Goal: Information Seeking & Learning: Learn about a topic

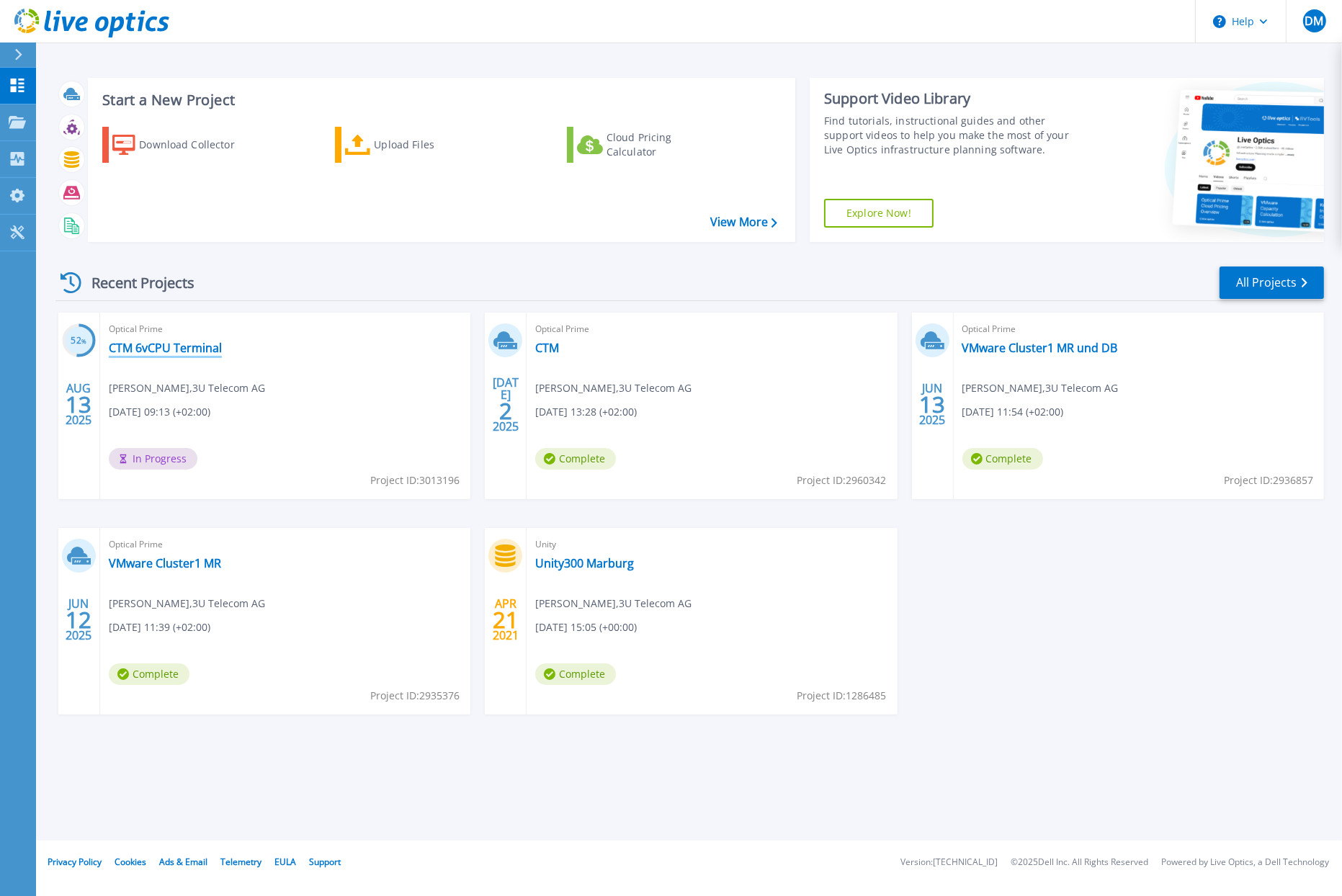
click at [151, 346] on link "CTM 6vCPU Terminal" at bounding box center [164, 348] width 113 height 15
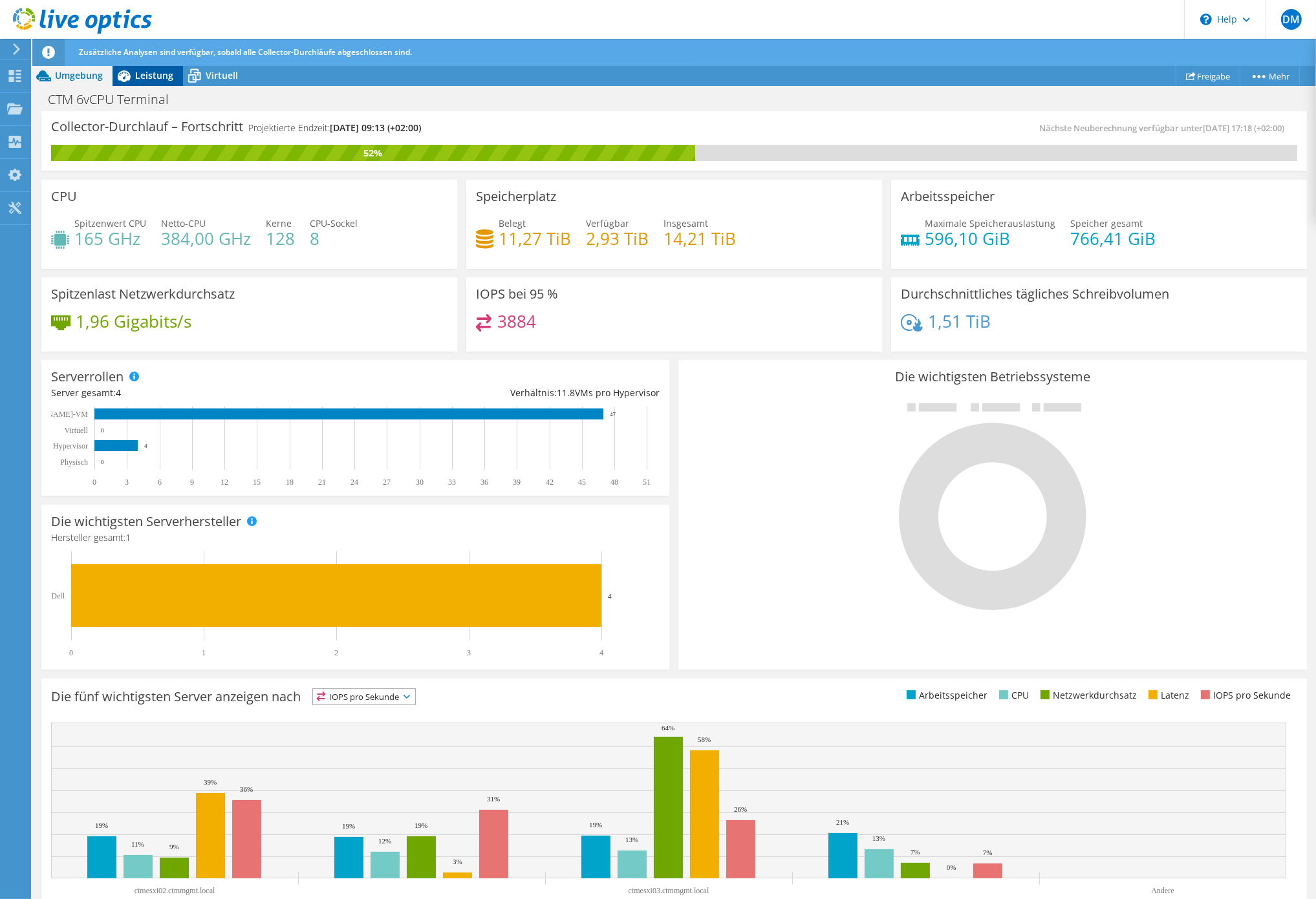
click at [154, 77] on span "Leistung" at bounding box center [154, 75] width 38 height 12
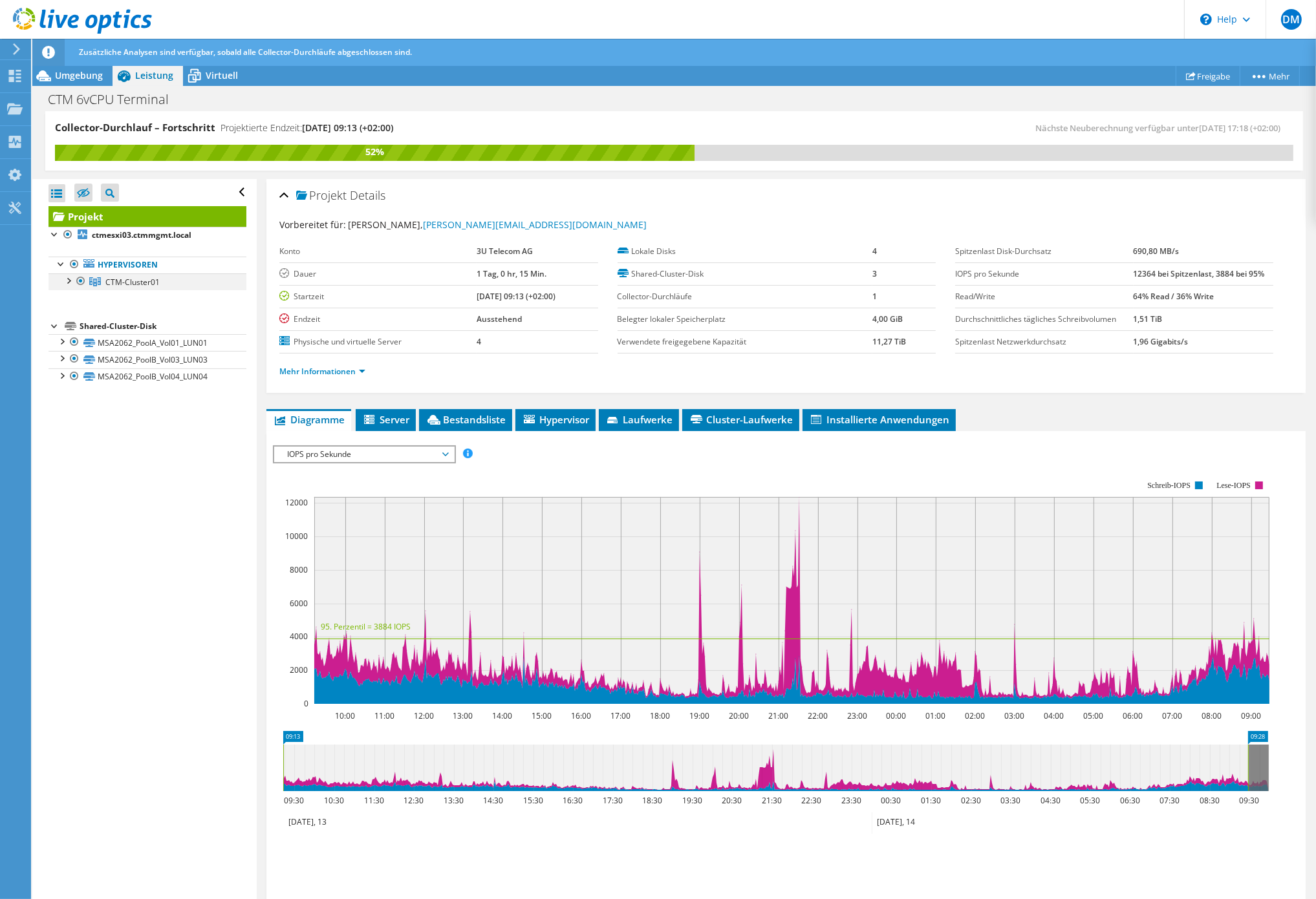
click at [74, 284] on div at bounding box center [68, 280] width 13 height 13
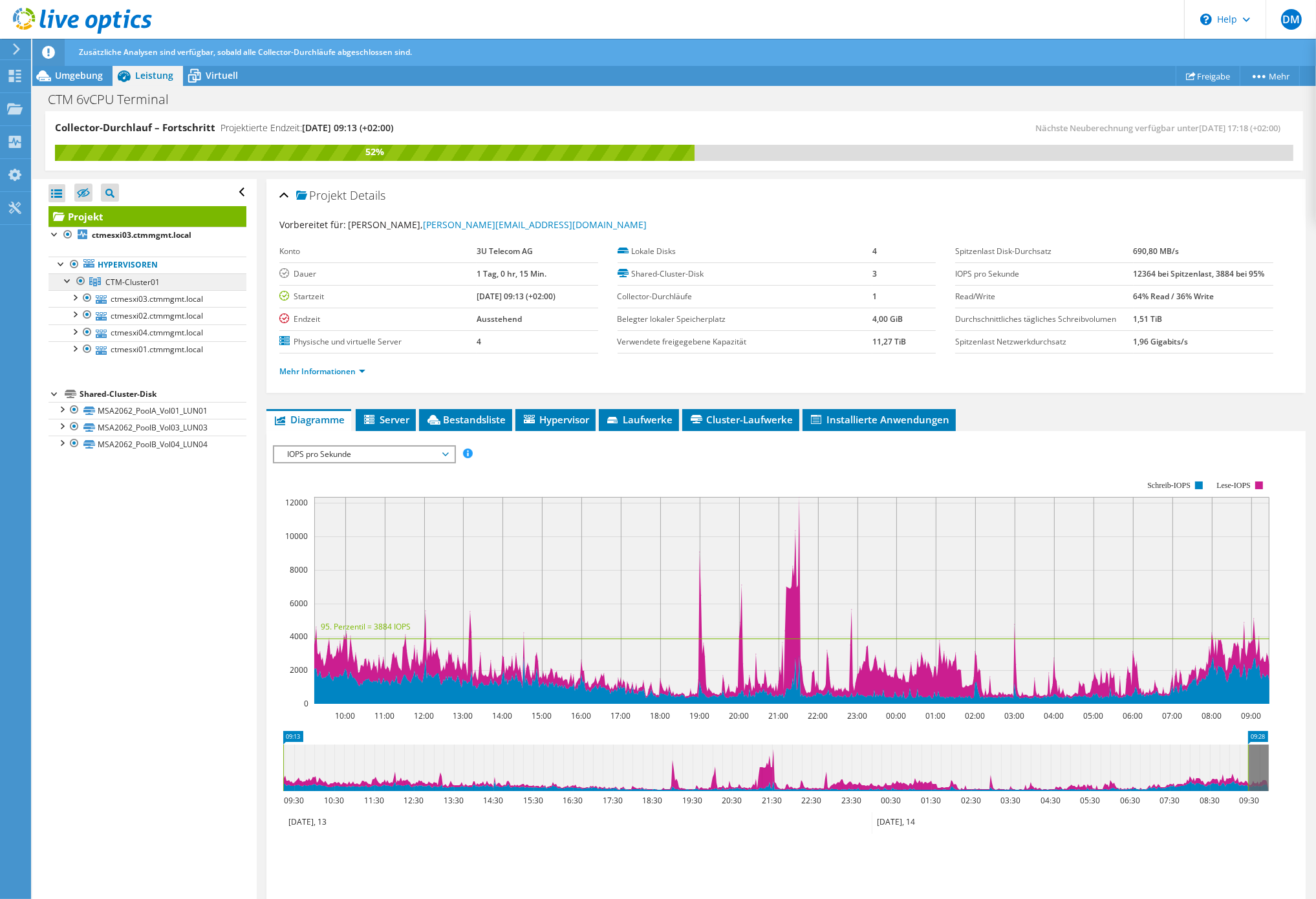
click at [116, 283] on span "CTM-Cluster01" at bounding box center [132, 282] width 54 height 11
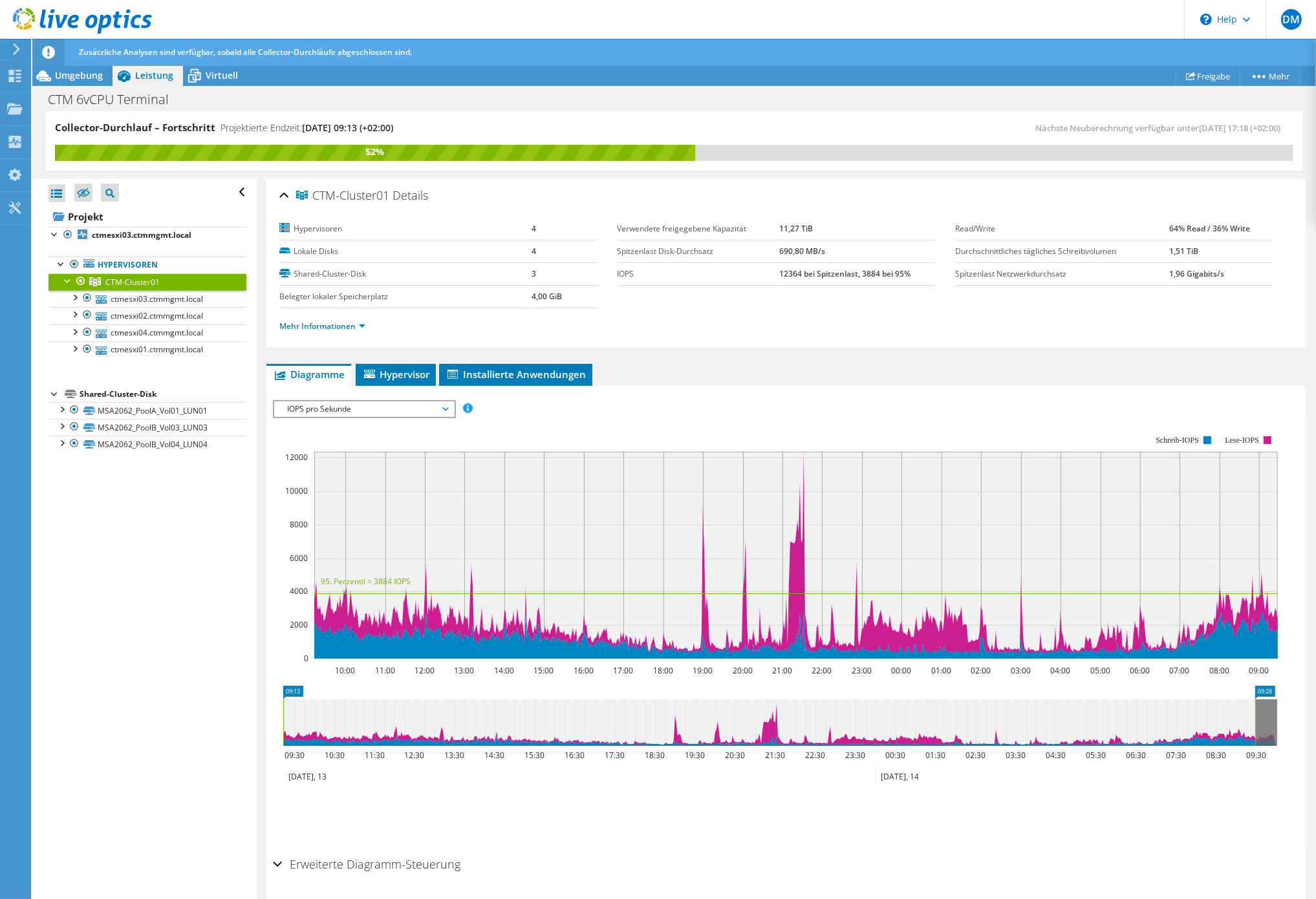
click at [774, 387] on div "IOPS pro Sekunde Disk-Durchsatz IO-Size Latenz Queue-Depth CPU-Prozentwert Arbe…" at bounding box center [786, 619] width 1026 height 465
click at [356, 407] on span "IOPS pro Sekunde" at bounding box center [363, 410] width 166 height 16
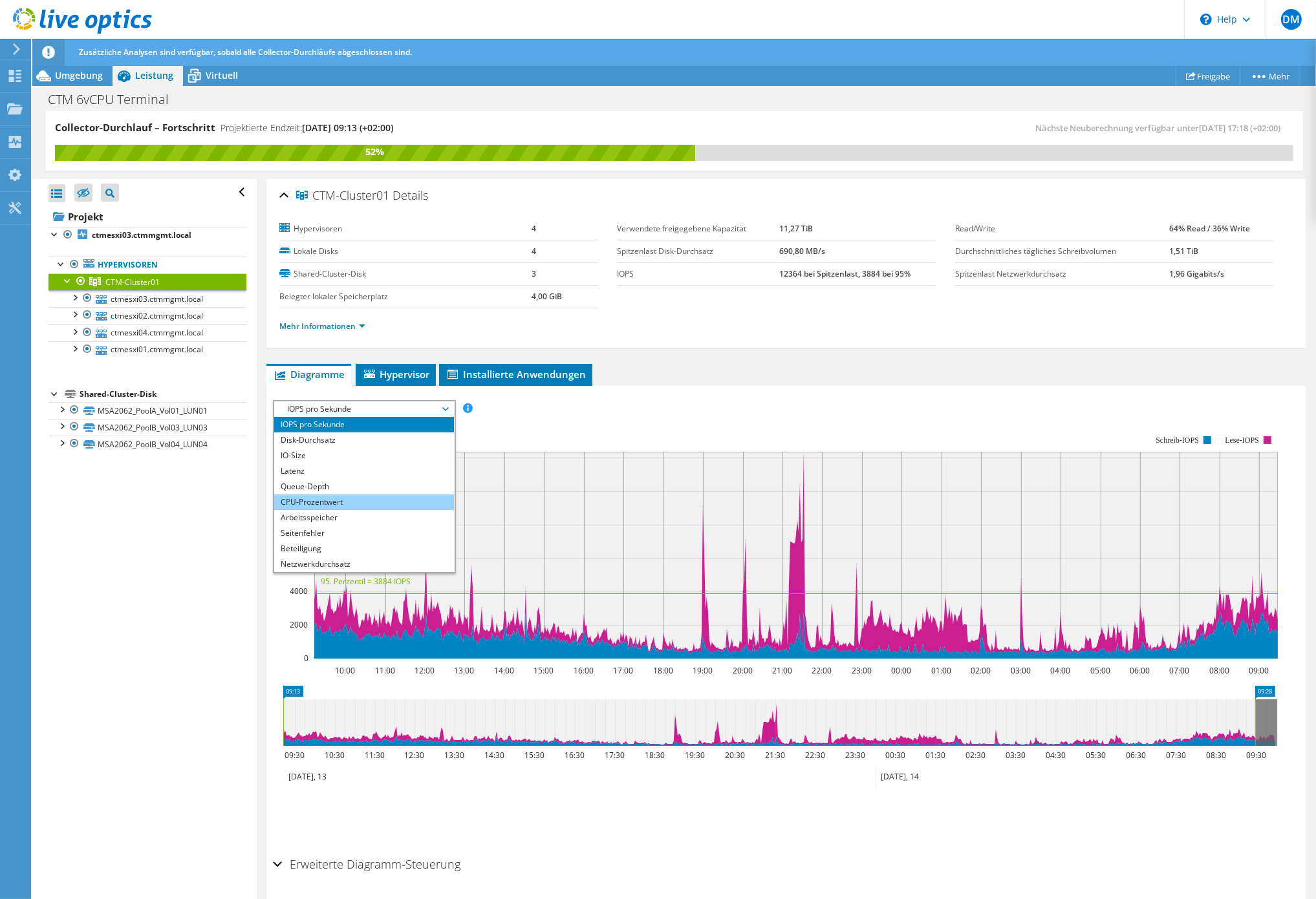
click at [352, 500] on li "CPU-Prozentwert" at bounding box center [364, 502] width 179 height 16
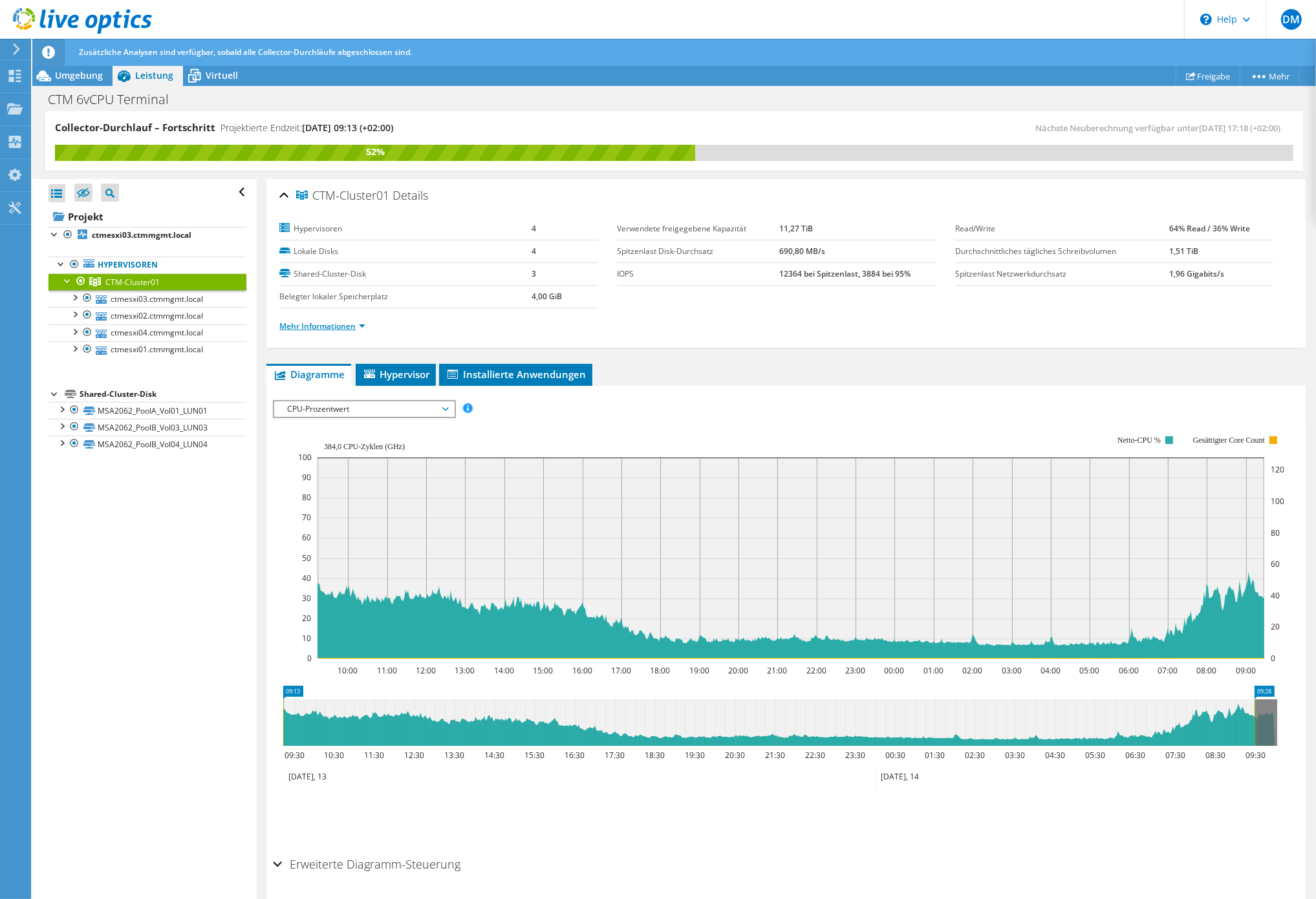
click at [337, 326] on link "Mehr Informationen" at bounding box center [322, 326] width 86 height 11
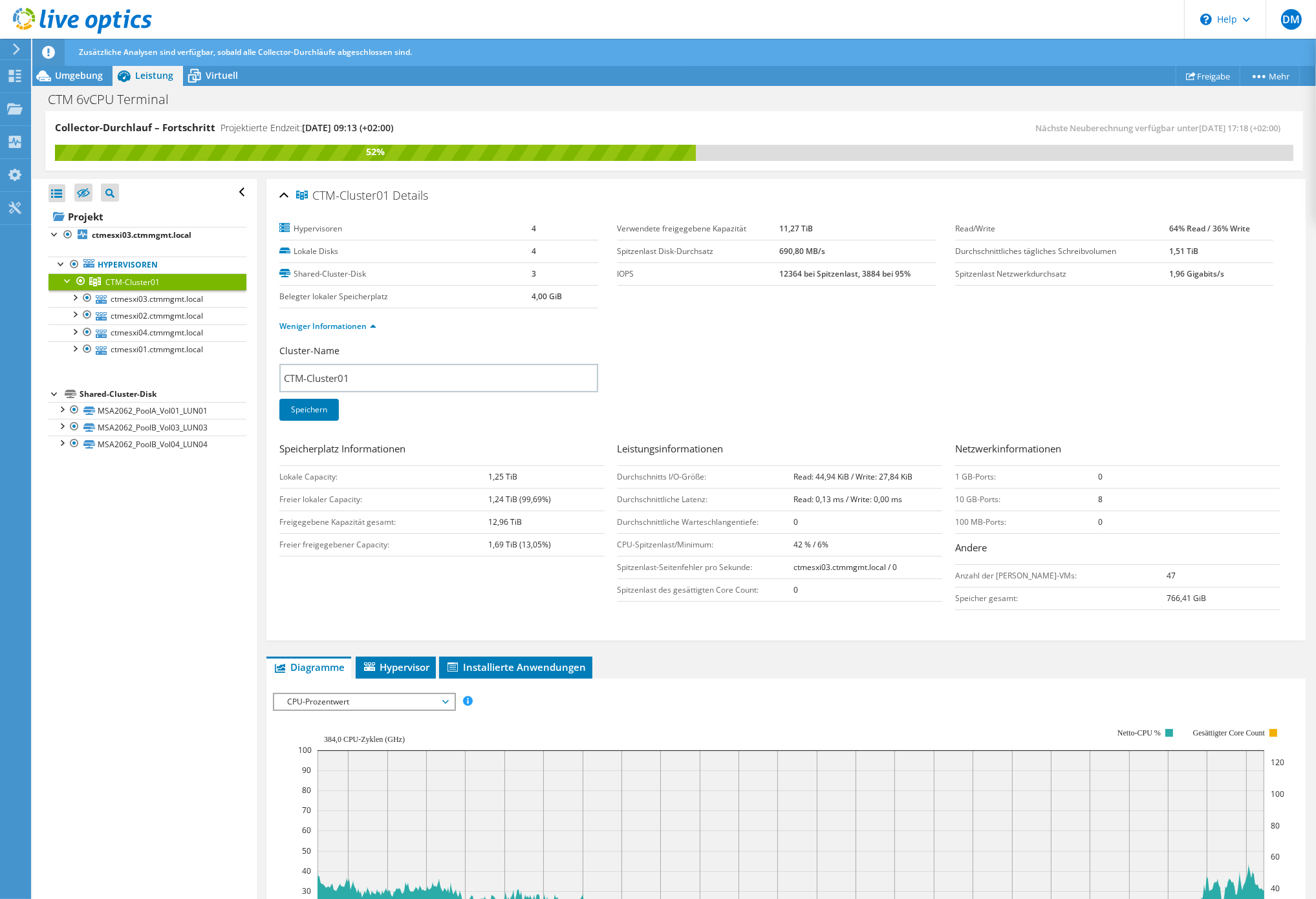
click at [746, 674] on ul "Diagramme Server Bestandsliste Hypervisor Laufwerke Cluster-Laufwerke Installie…" at bounding box center [786, 668] width 1039 height 22
click at [416, 661] on span "Hypervisor" at bounding box center [395, 667] width 67 height 13
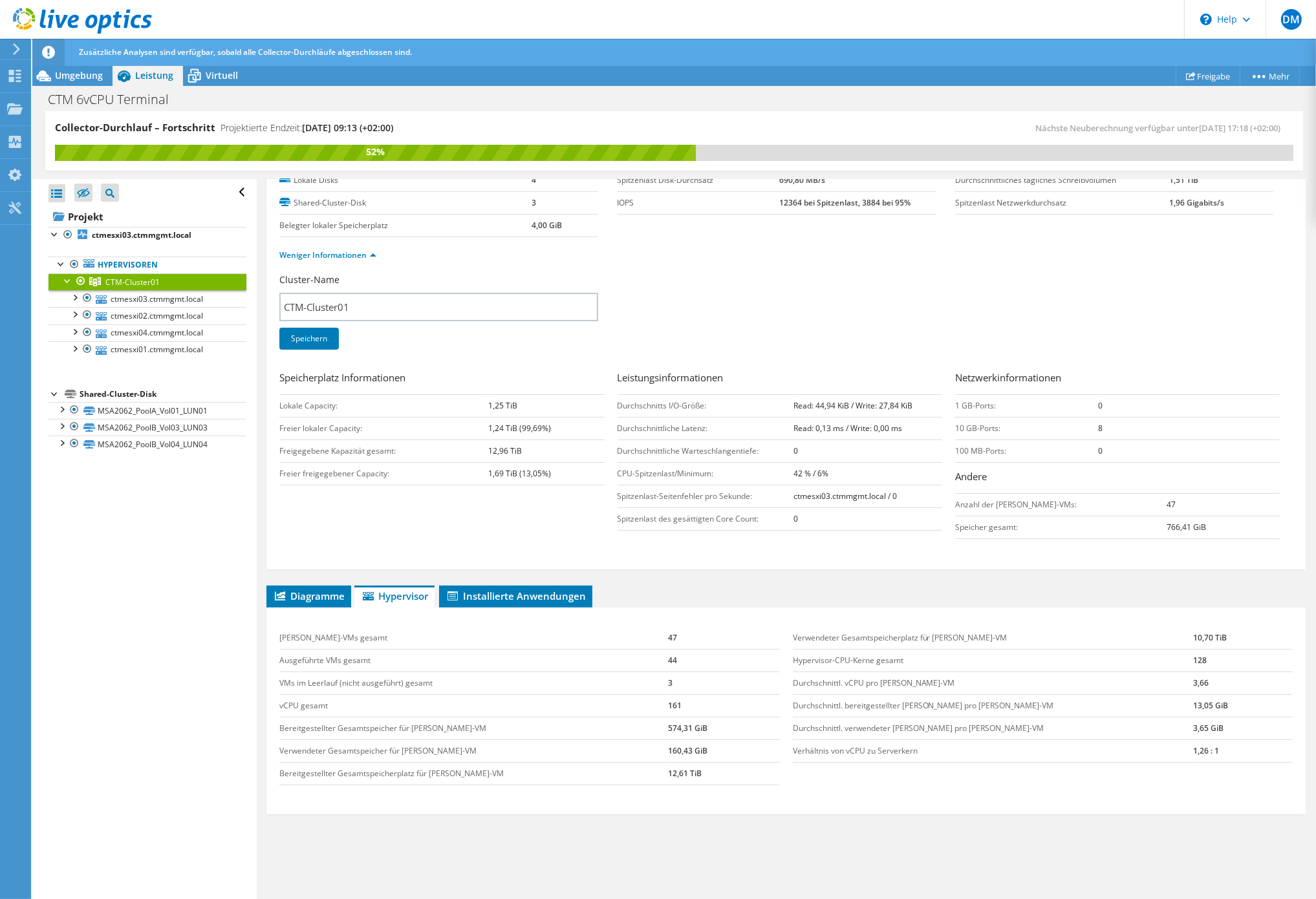
scroll to position [98, 0]
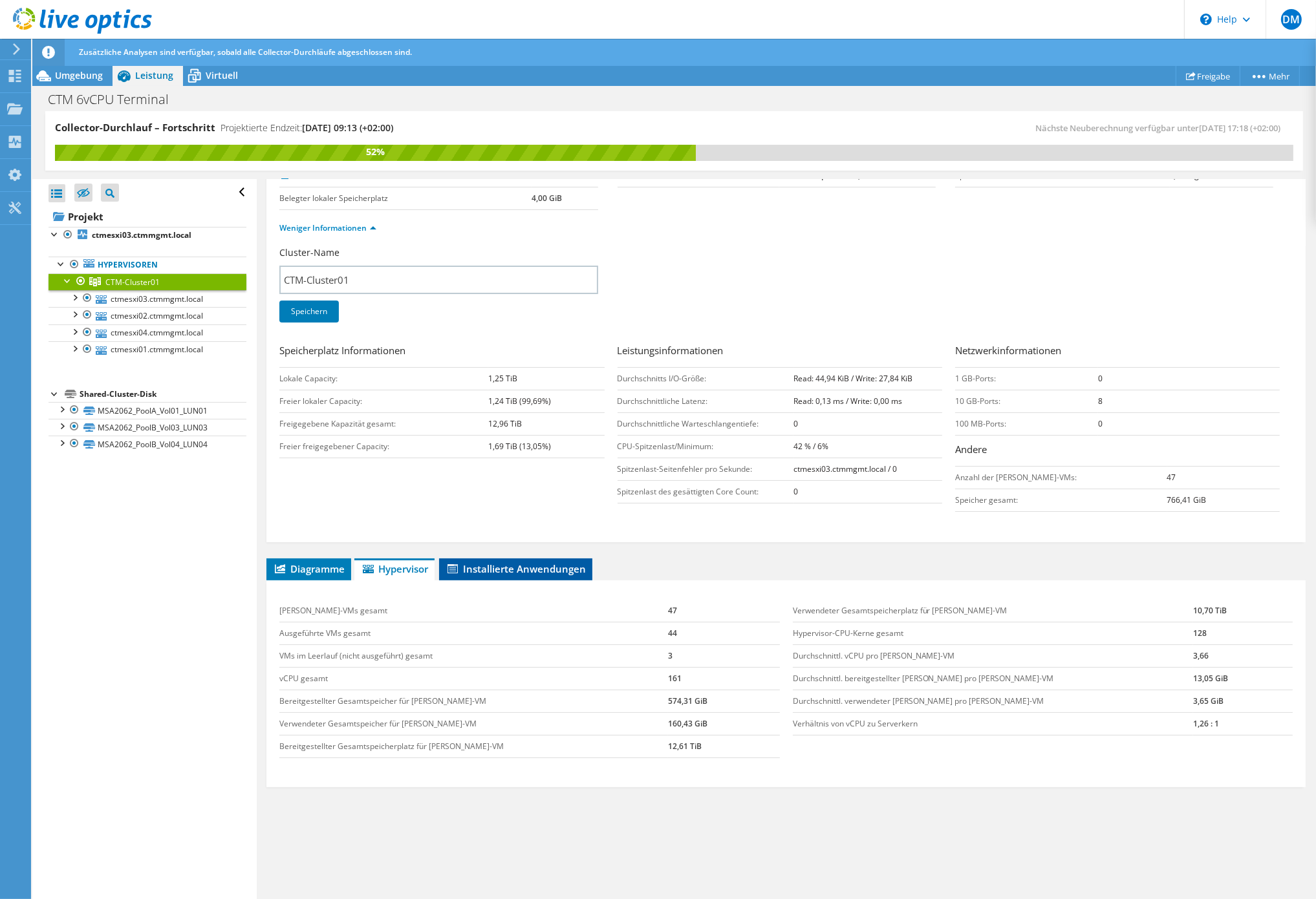
click at [523, 563] on span "Installierte Anwendungen" at bounding box center [516, 569] width 140 height 13
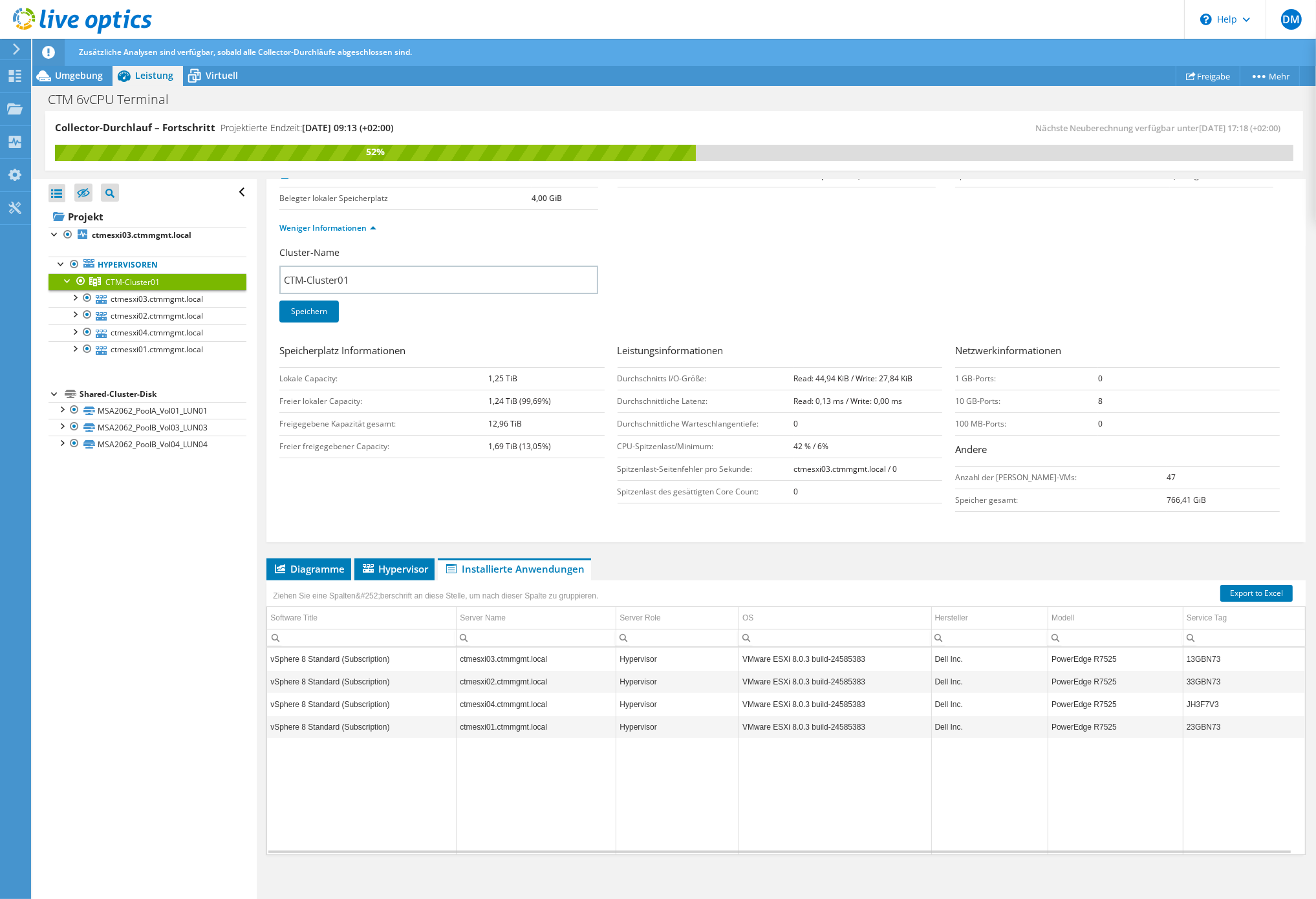
click at [509, 775] on td "Data grid" at bounding box center [536, 796] width 159 height 116
click at [302, 570] on span "Diagramme" at bounding box center [309, 569] width 72 height 13
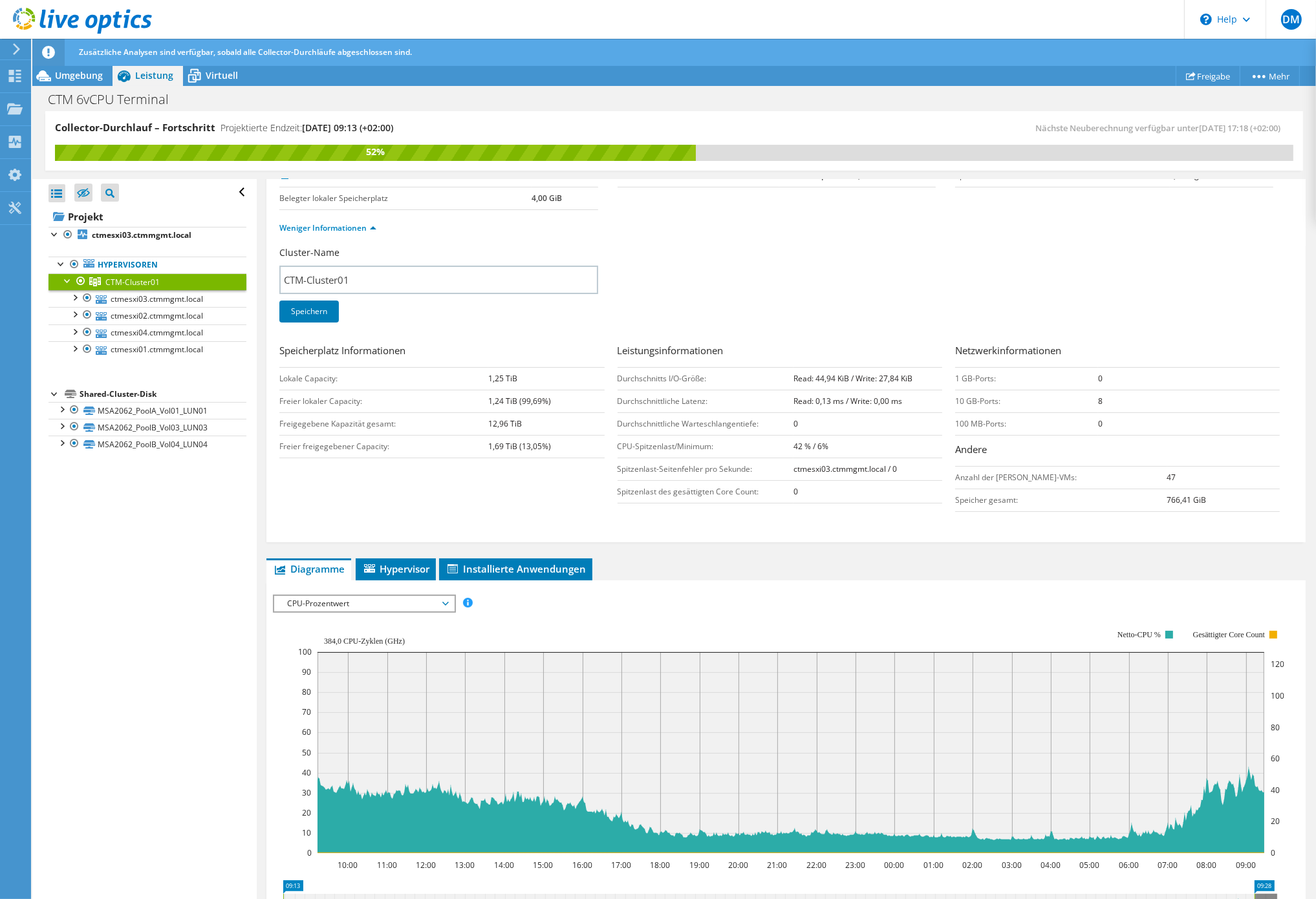
click at [690, 617] on rect at bounding box center [791, 742] width 987 height 259
click at [412, 559] on li "Hypervisor" at bounding box center [395, 570] width 80 height 22
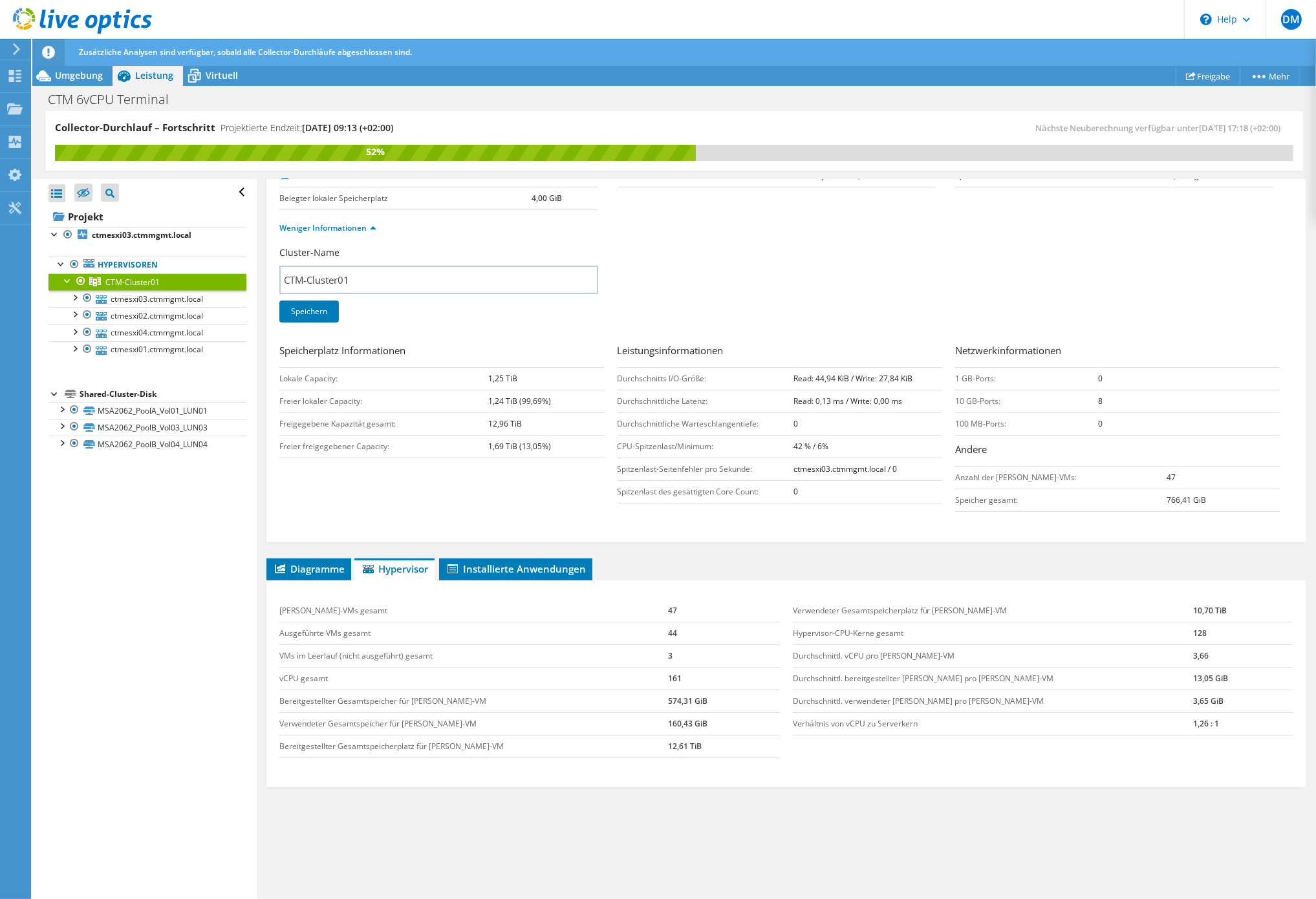
click at [863, 801] on div "Diagramme Server Bestandsliste Hypervisor Laufwerke Cluster-Laufwerke 0 0" at bounding box center [786, 720] width 1039 height 323
click at [682, 804] on div "Diagramme Server Bestandsliste Hypervisor Laufwerke Cluster-Laufwerke 0 0" at bounding box center [786, 720] width 1039 height 323
click at [668, 804] on div "Diagramme Server Bestandsliste Hypervisor Laufwerke Cluster-Laufwerke 0 0" at bounding box center [786, 720] width 1039 height 323
click at [683, 228] on ul "Weniger Informationen" at bounding box center [785, 226] width 1013 height 18
click at [471, 804] on div "Diagramme Server Bestandsliste Hypervisor Laufwerke Cluster-Laufwerke 0 0" at bounding box center [786, 720] width 1039 height 323
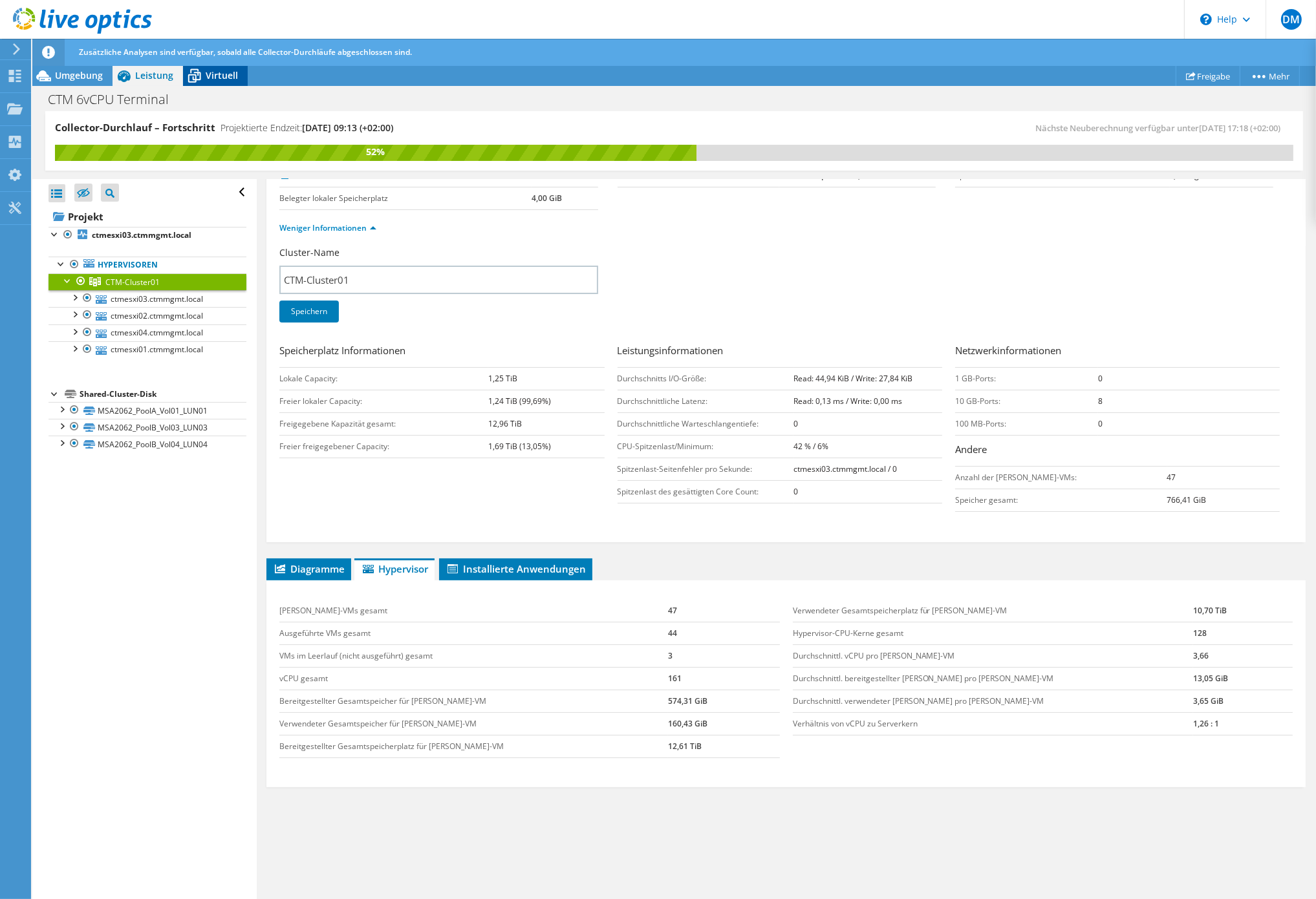
click at [216, 78] on span "Virtuell" at bounding box center [222, 75] width 32 height 12
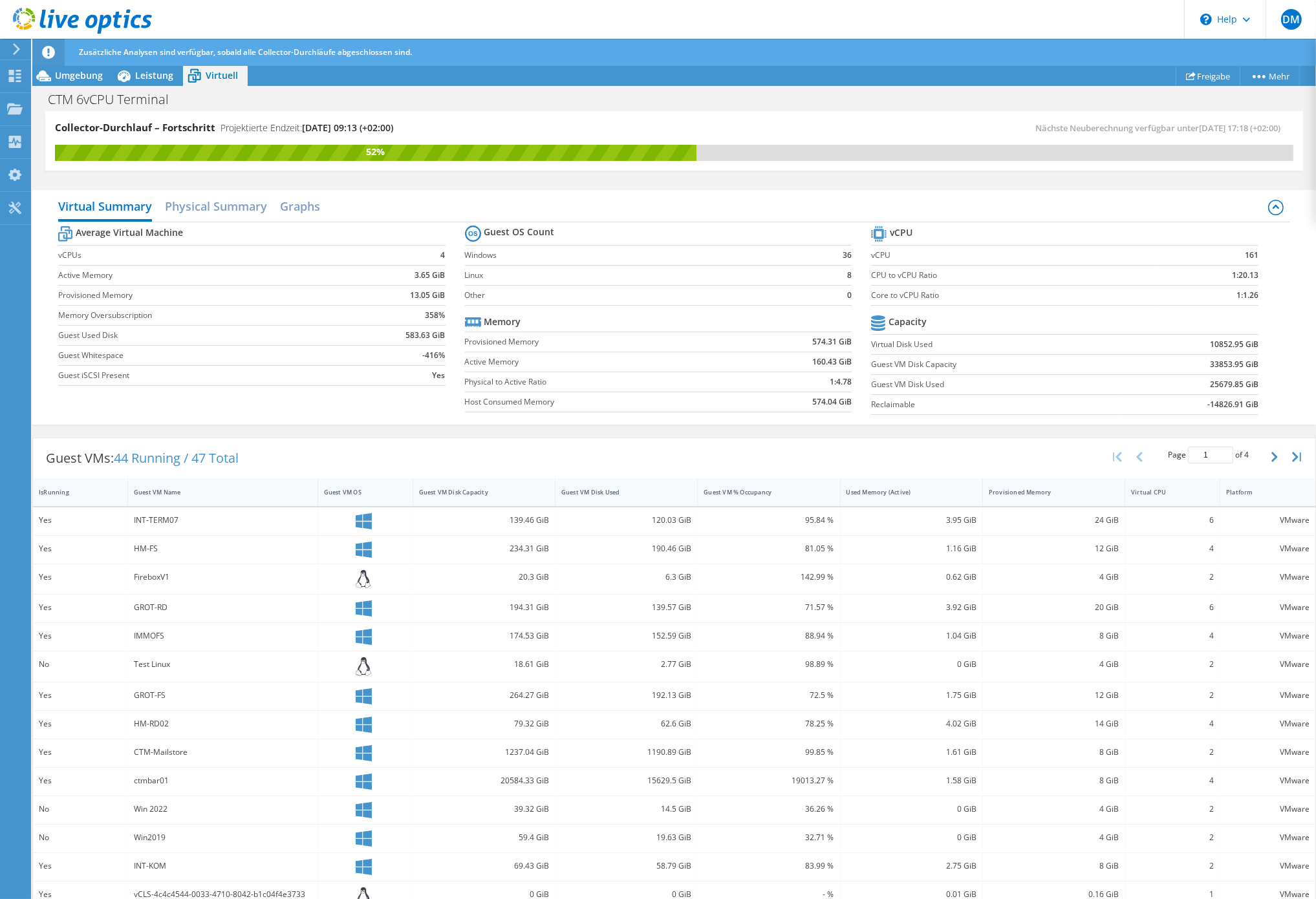
click at [363, 401] on div "Average Virtual Machine vCPUs 4 Active Memory 3.65 GiB Provisioned Memory 13.05…" at bounding box center [674, 321] width 1232 height 199
click at [608, 413] on section "Guest OS Count Windows 36 Linux 8 Other 0 Memory Provisioned Memory 574.31 GiB …" at bounding box center [668, 320] width 406 height 197
click at [584, 397] on label "Host Consumed Memory" at bounding box center [602, 402] width 275 height 13
click at [599, 444] on div "Guest VMs: 44 Running / 47 Total Page 1 of 4 5 rows 10 rows 20 rows 25 rows 50 …" at bounding box center [674, 458] width 1282 height 40
click at [226, 208] on h2 "Physical Summary" at bounding box center [216, 208] width 102 height 29
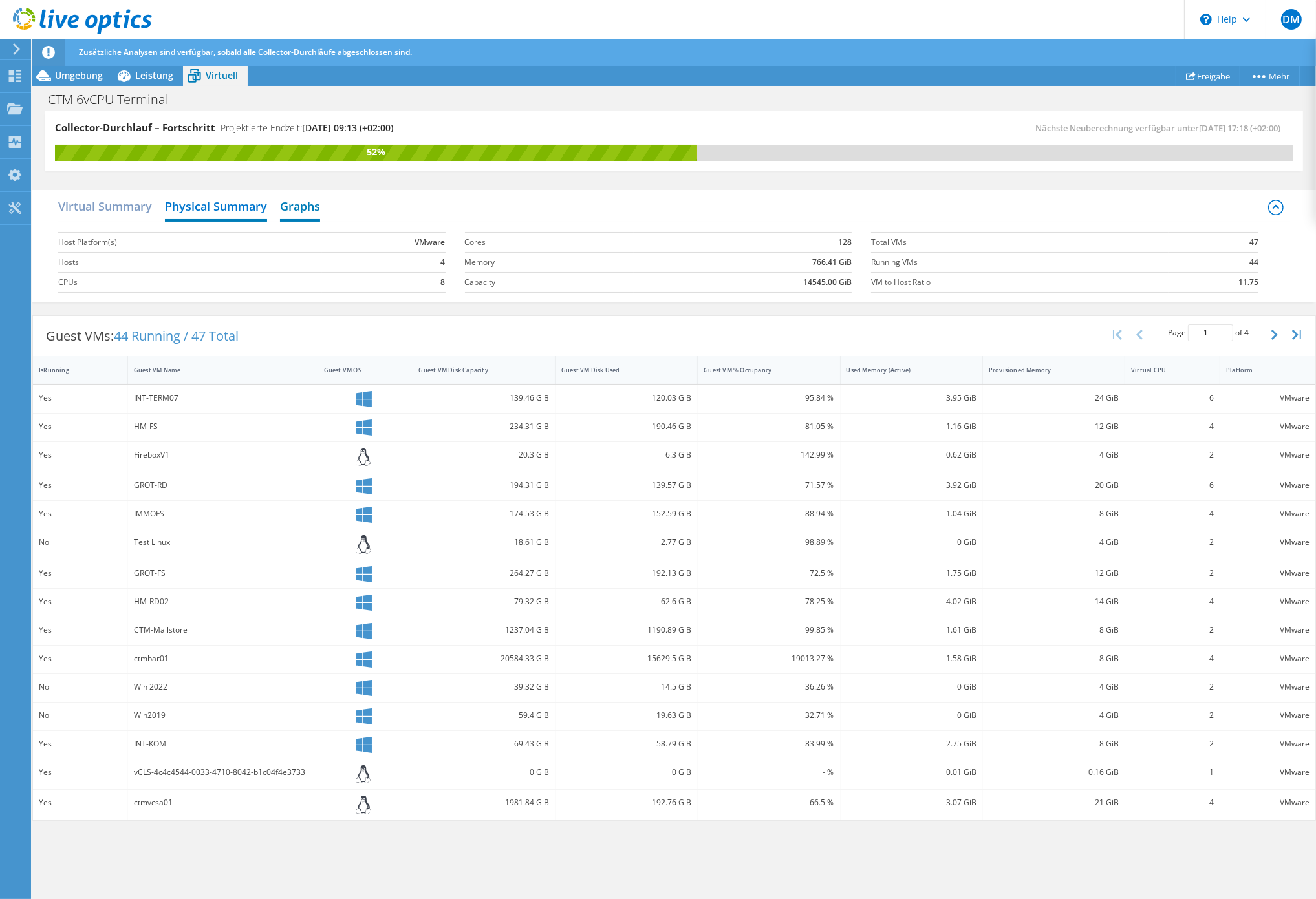
click at [316, 205] on h2 "Graphs" at bounding box center [299, 208] width 40 height 29
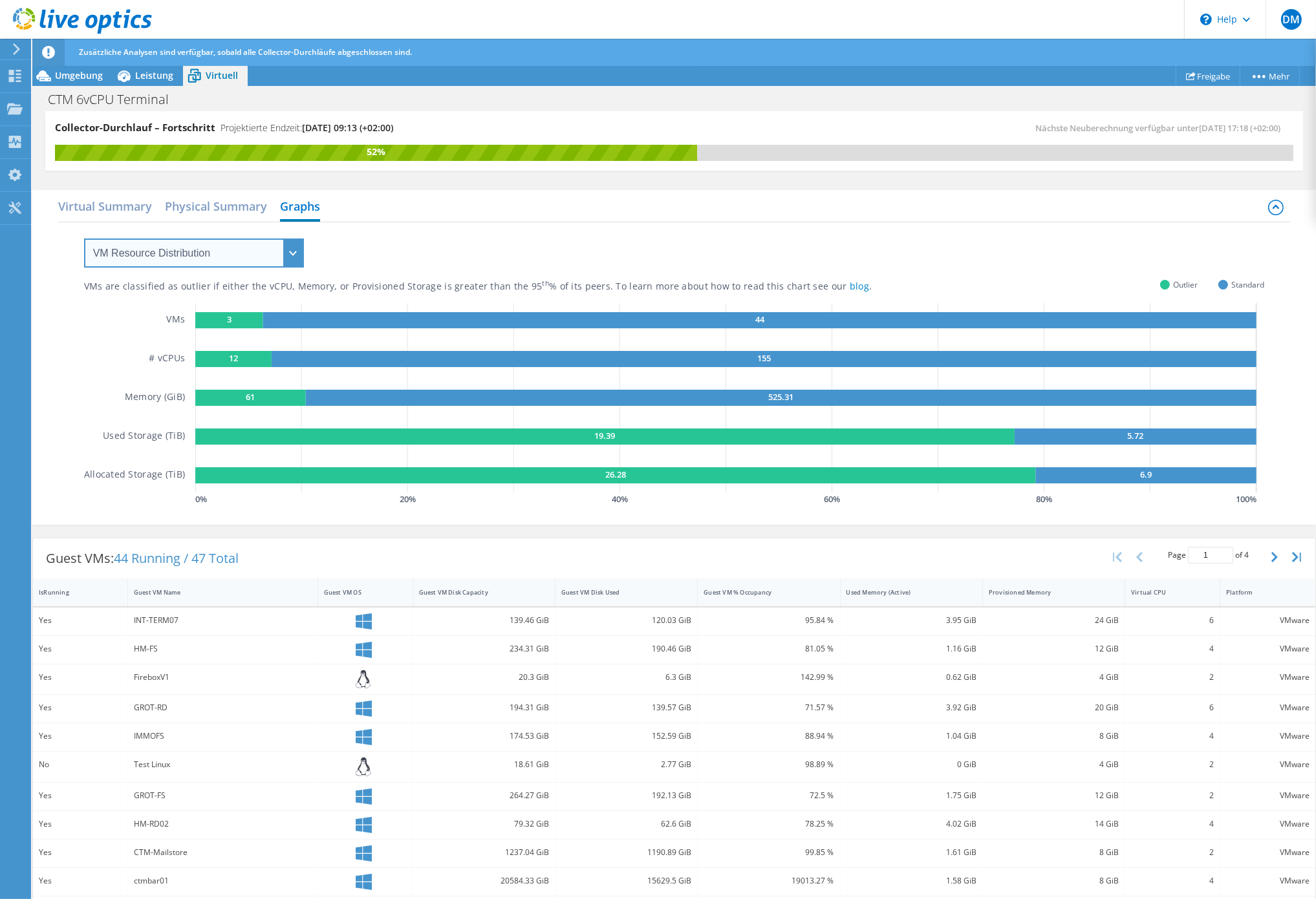
click at [84, 238] on select "VM Resource Distribution Provisioning Contrast Over Provisioning" at bounding box center [194, 253] width 220 height 29
click at [242, 250] on select "VM Resource Distribution Provisioning Contrast Over Provisioning" at bounding box center [194, 253] width 220 height 29
click option "Provisioning Contrast" at bounding box center [0, 0] width 0 height 0
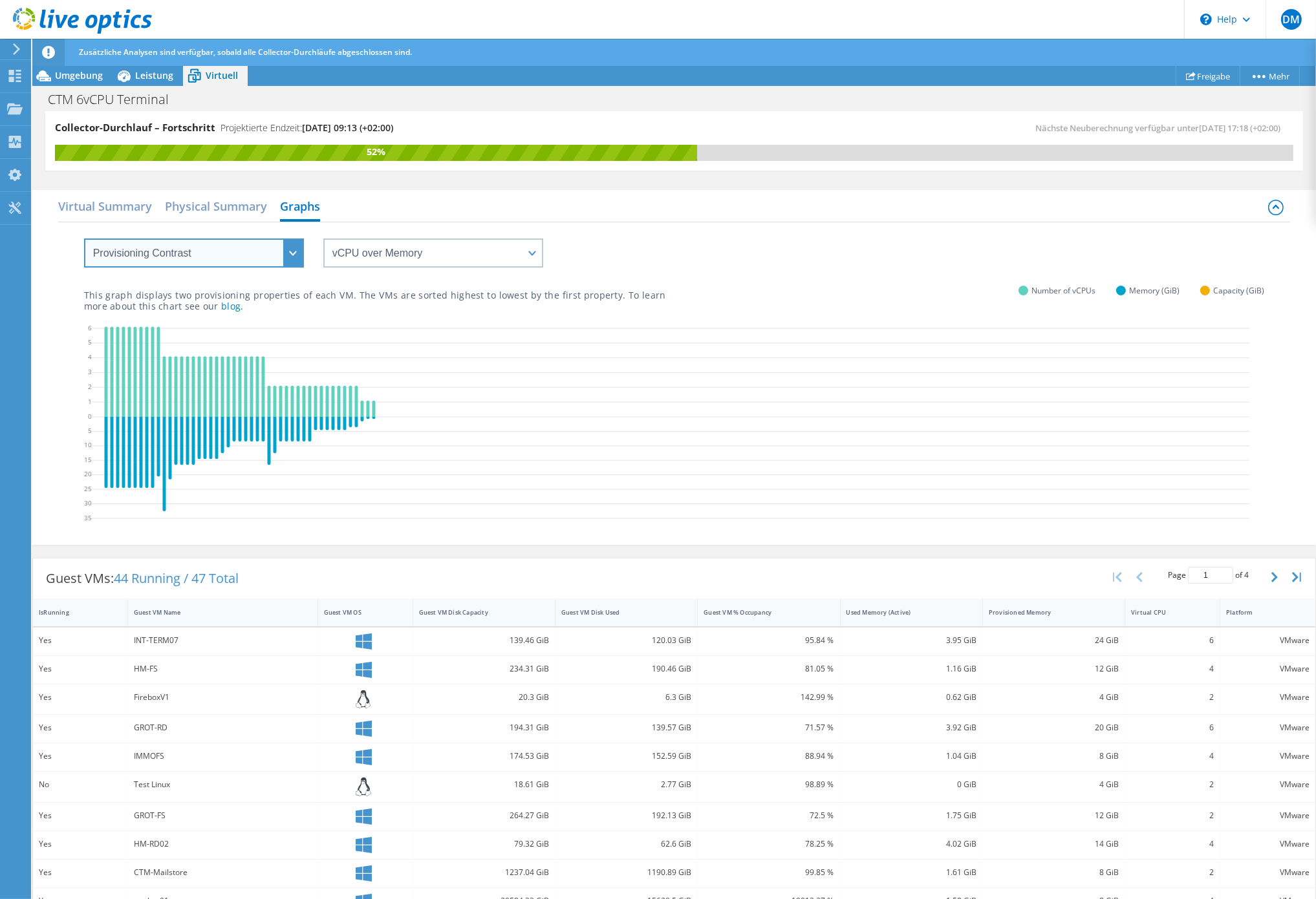
click at [84, 238] on select "VM Resource Distribution Provisioning Contrast Over Provisioning" at bounding box center [194, 253] width 220 height 29
select select "Over Provisioning"
click option "Over Provisioning" at bounding box center [0, 0] width 0 height 0
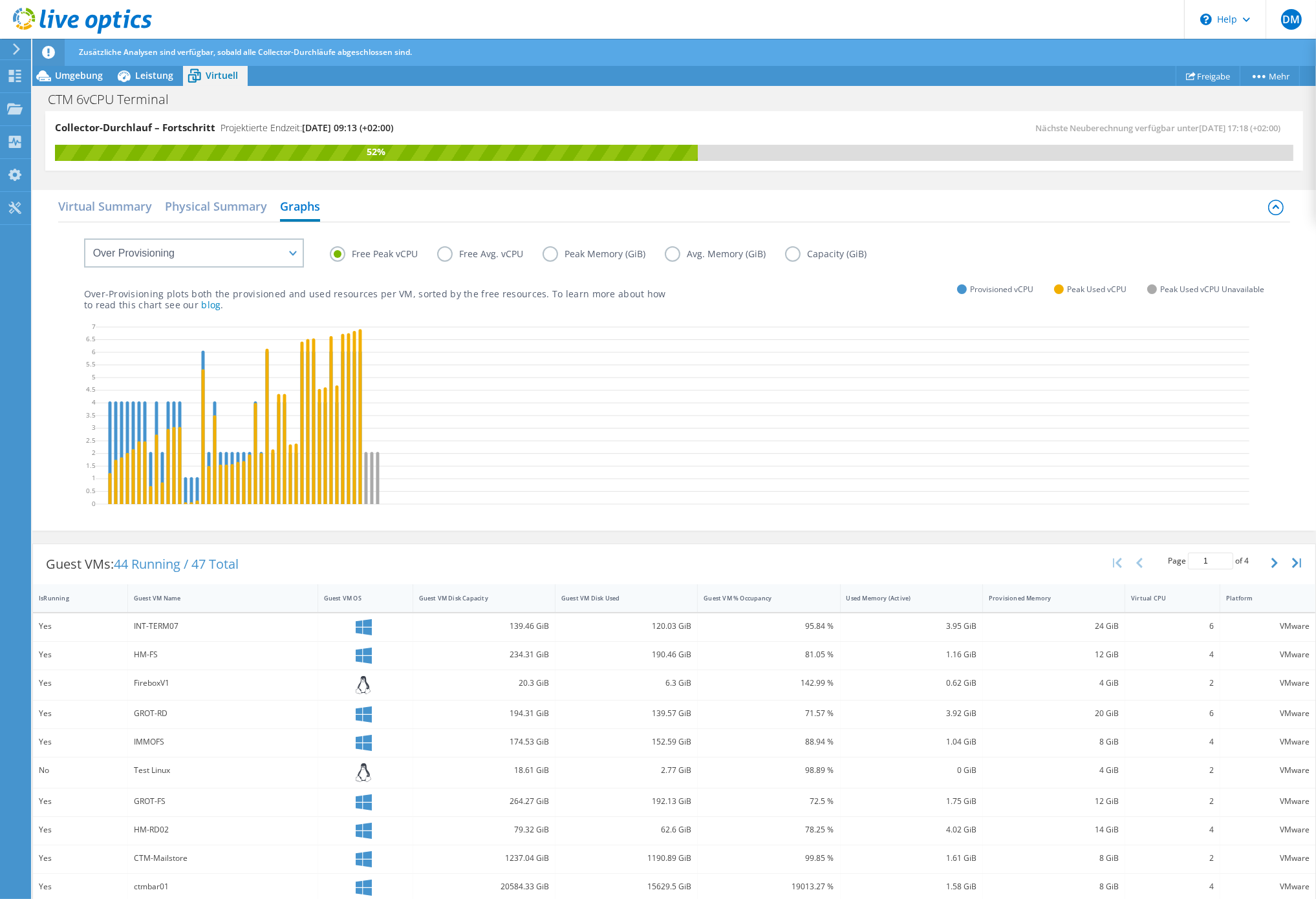
click at [444, 256] on label "Free Avg. vCPU" at bounding box center [489, 254] width 105 height 16
click at [0, 0] on input "Free Avg. vCPU" at bounding box center [0, 0] width 0 height 0
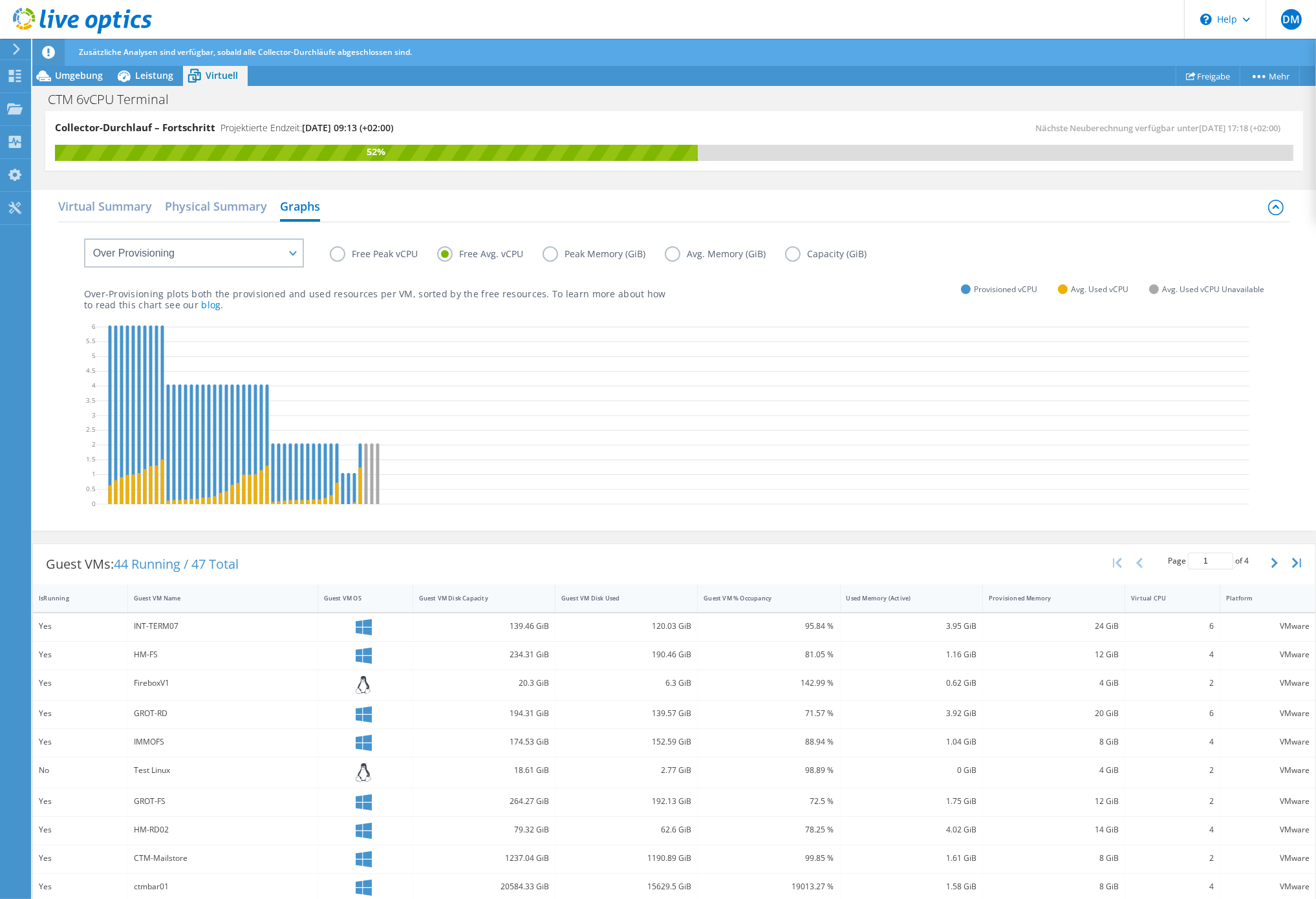
click at [547, 252] on label "Peak Memory (GiB)" at bounding box center [603, 254] width 122 height 16
click at [0, 0] on input "Peak Memory (GiB)" at bounding box center [0, 0] width 0 height 0
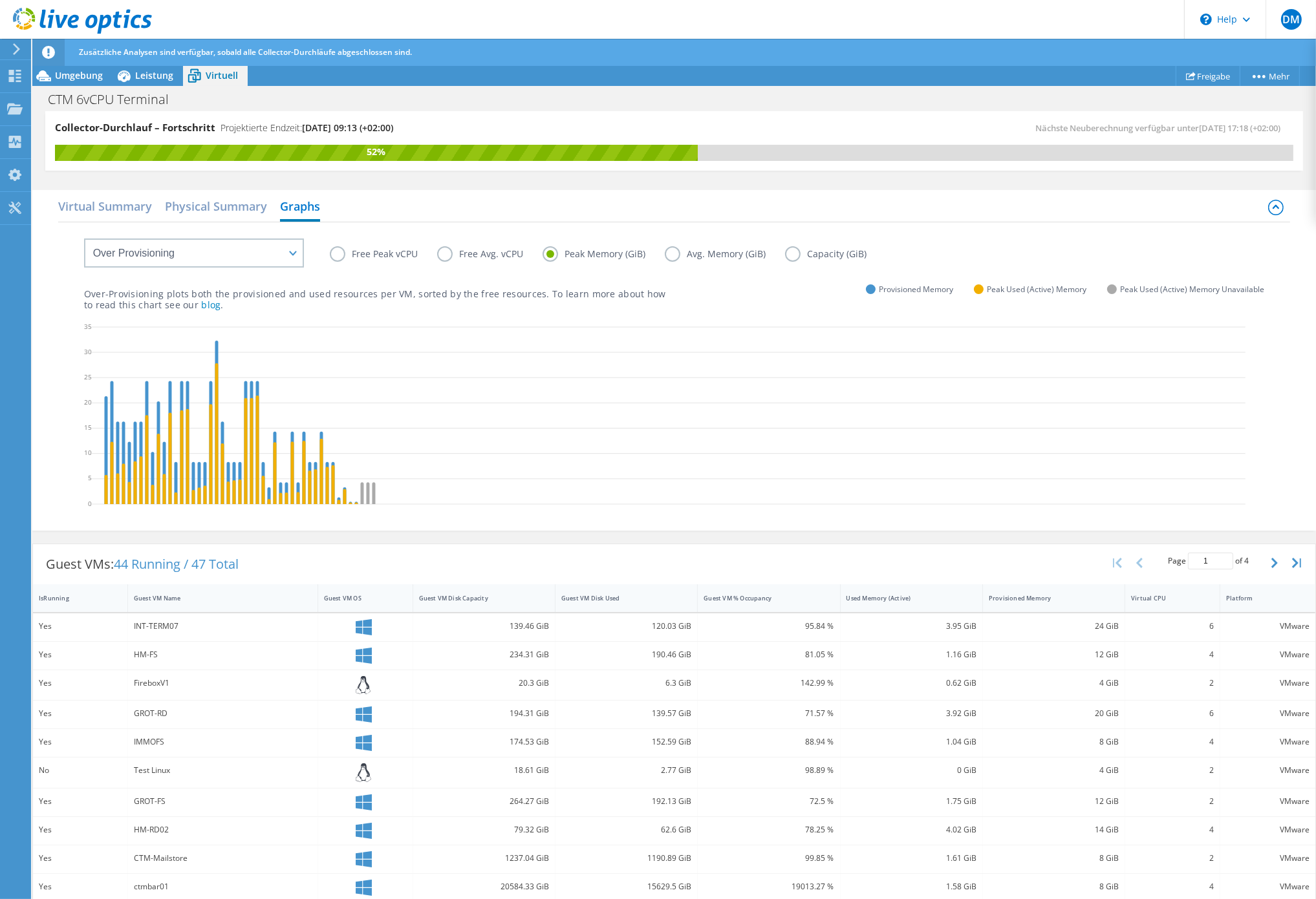
click at [668, 255] on label "Avg. Memory (GiB)" at bounding box center [725, 254] width 120 height 16
click at [0, 0] on input "Avg. Memory (GiB)" at bounding box center [0, 0] width 0 height 0
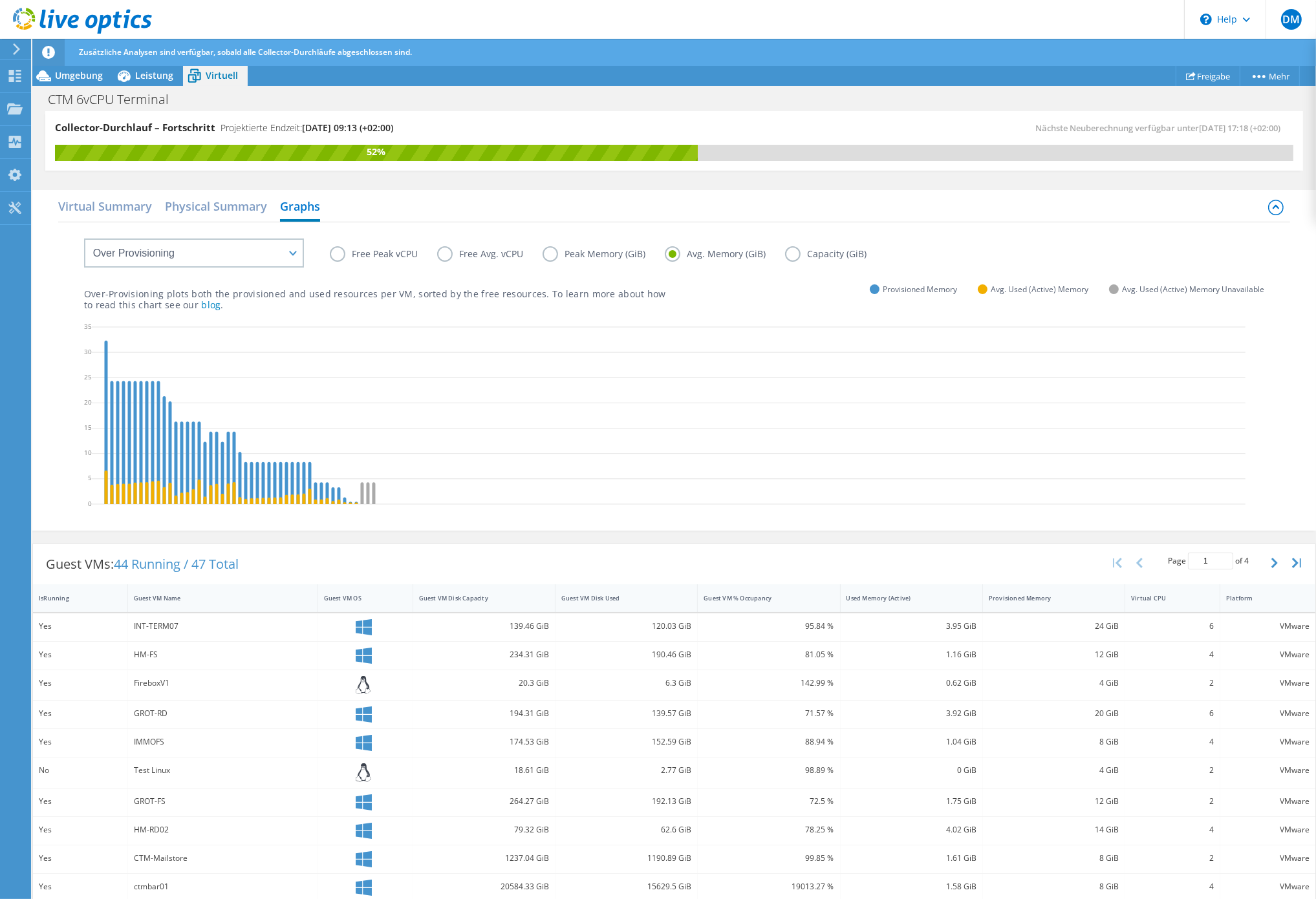
click at [333, 254] on label "Free Peak vCPU" at bounding box center [384, 254] width 107 height 16
click at [0, 0] on input "Free Peak vCPU" at bounding box center [0, 0] width 0 height 0
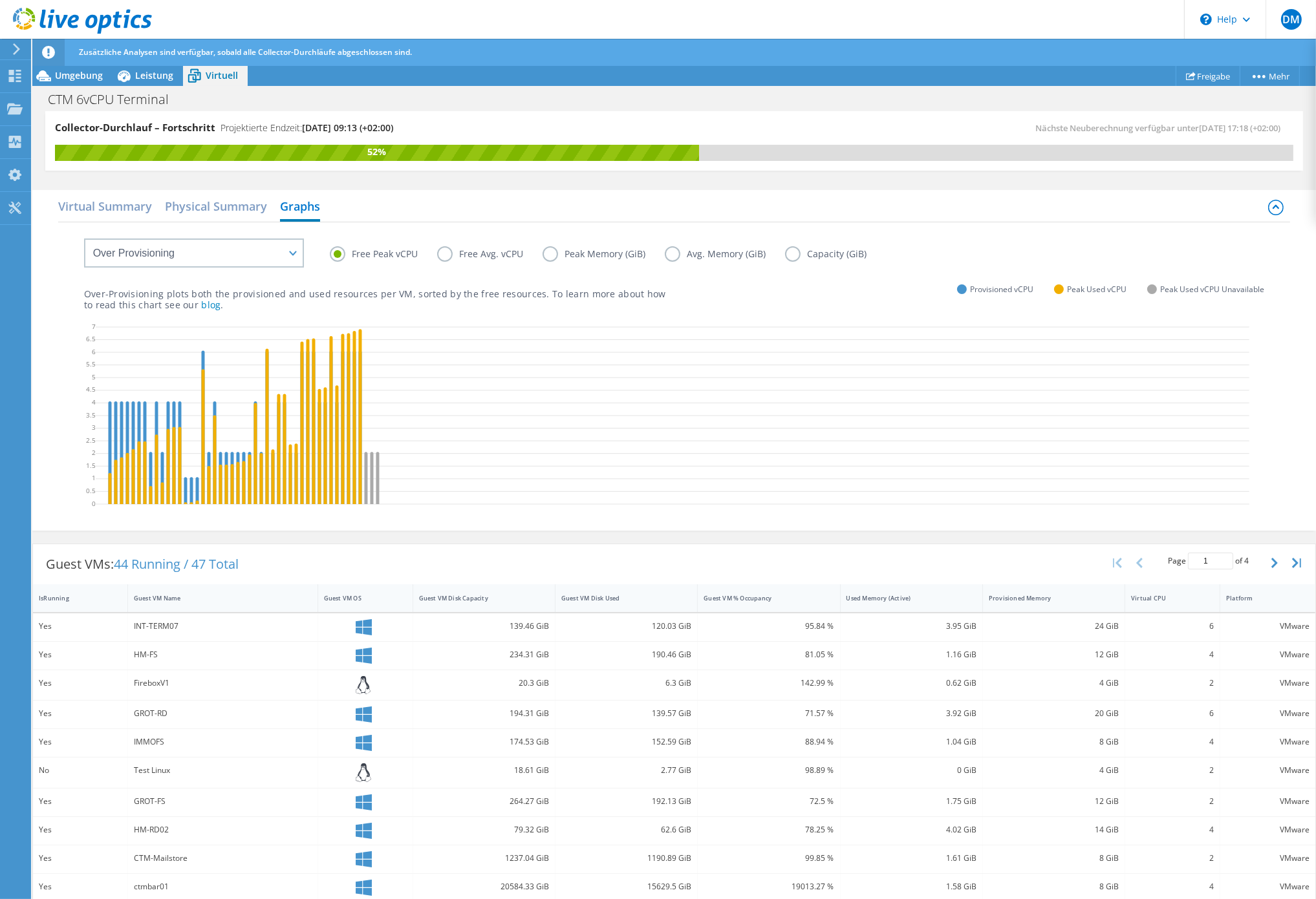
click at [497, 558] on div "Guest VMs: 44 Running / 47 Total Page 1 of 4 5 rows 10 rows 20 rows 25 rows 50 …" at bounding box center [674, 564] width 1282 height 40
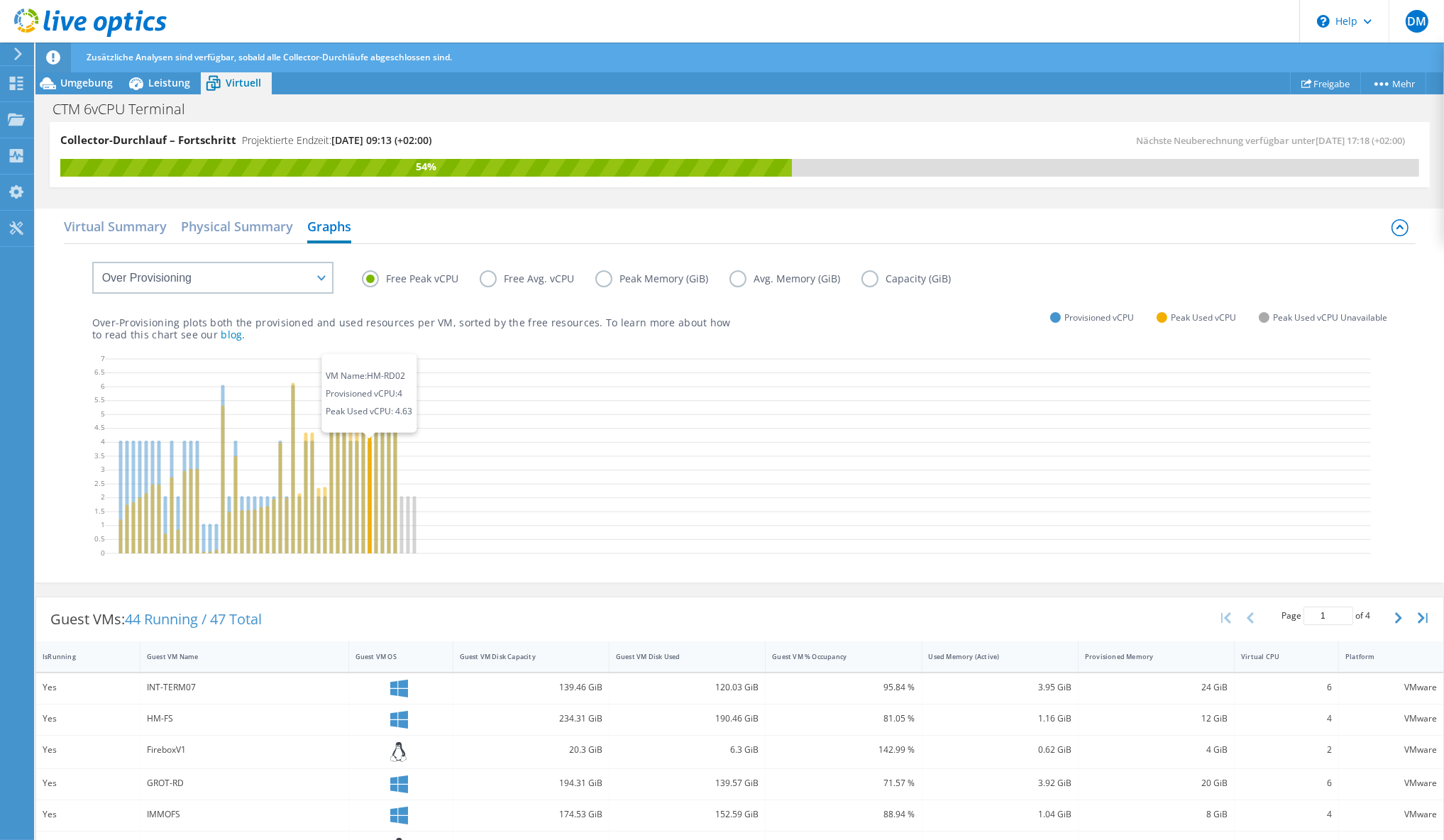
click at [370, 433] on icon at bounding box center [369, 488] width 4 height 130
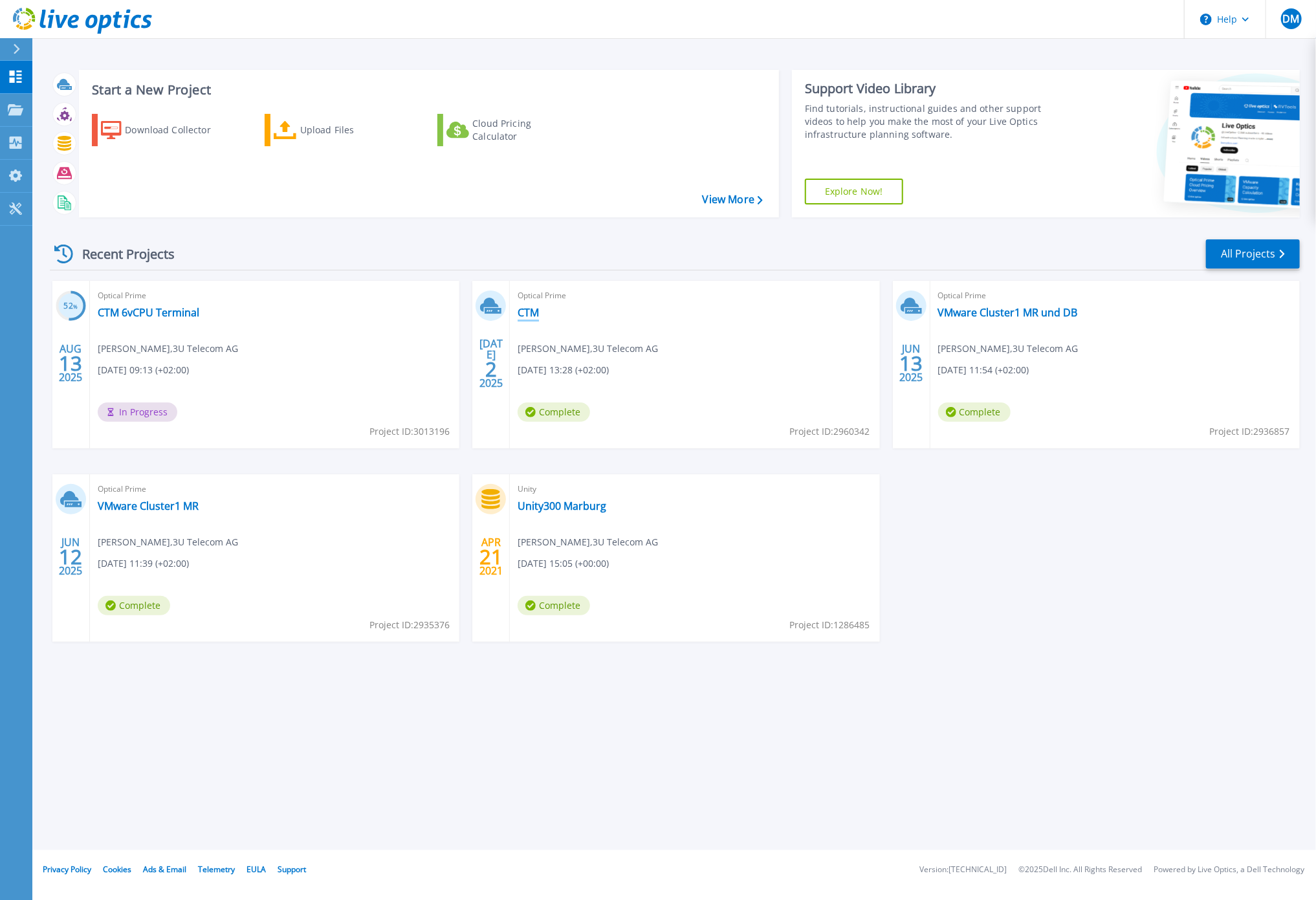
click at [533, 311] on link "CTM" at bounding box center [528, 313] width 22 height 13
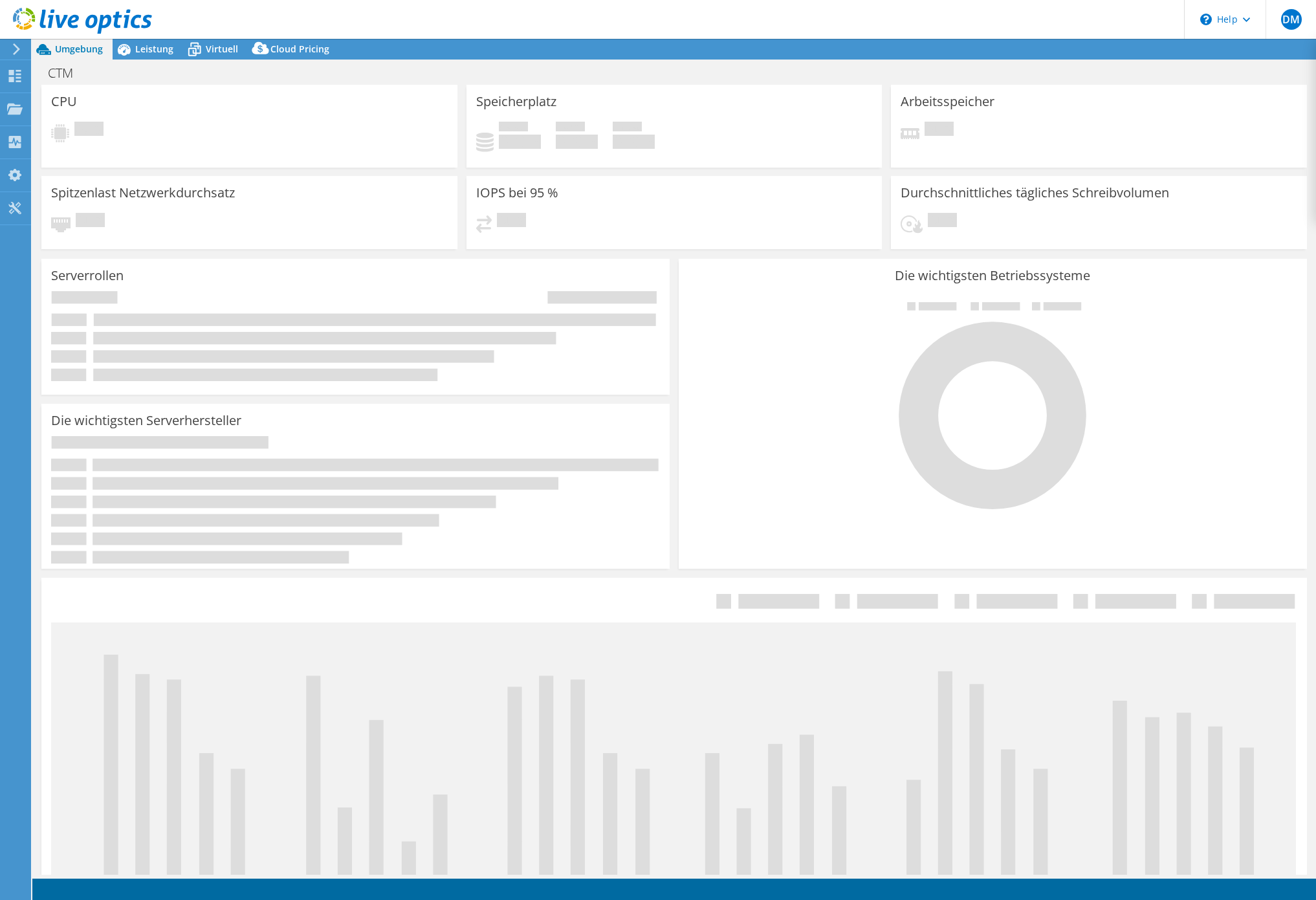
select select "USD"
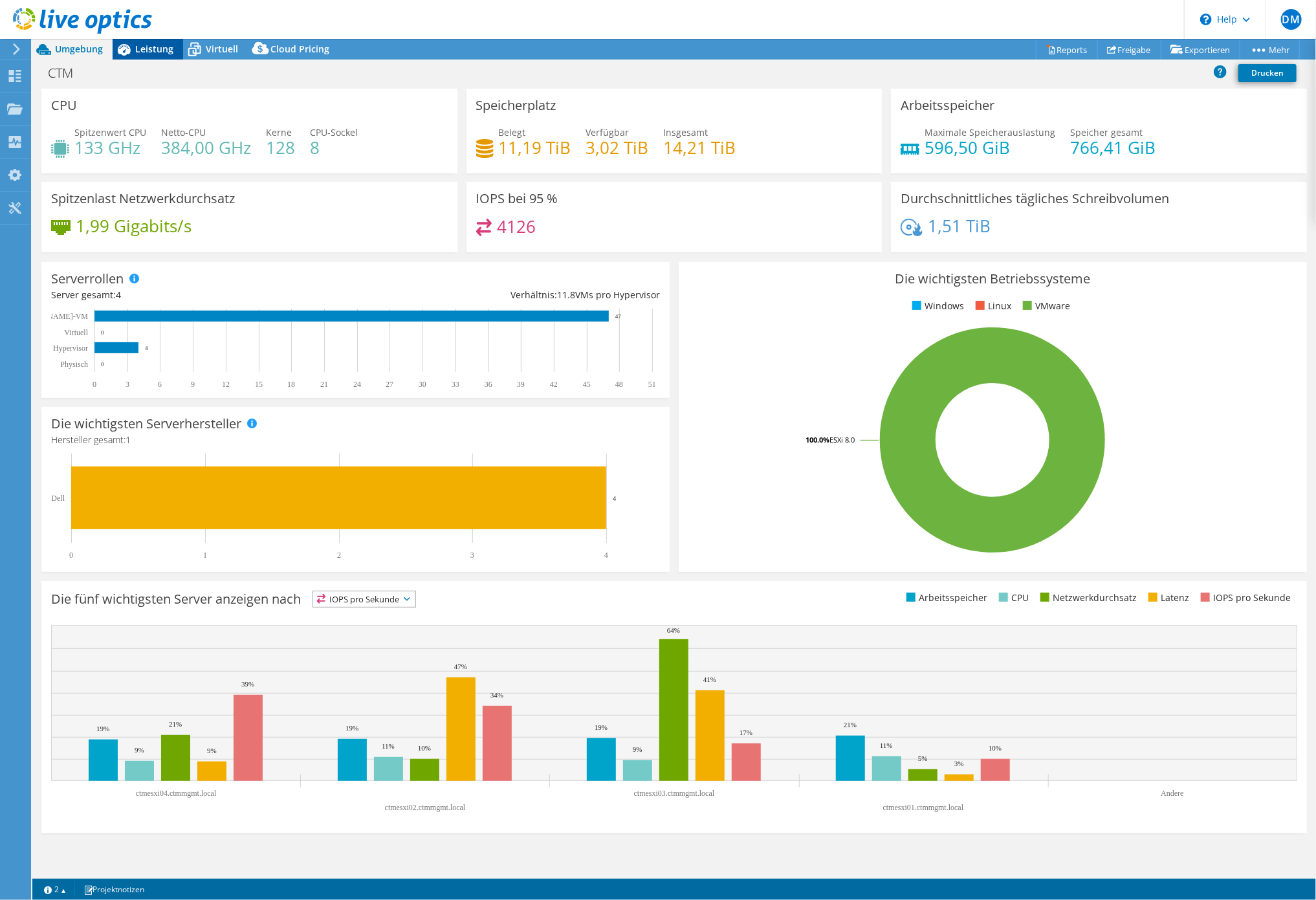
click at [147, 46] on span "Leistung" at bounding box center [154, 48] width 38 height 12
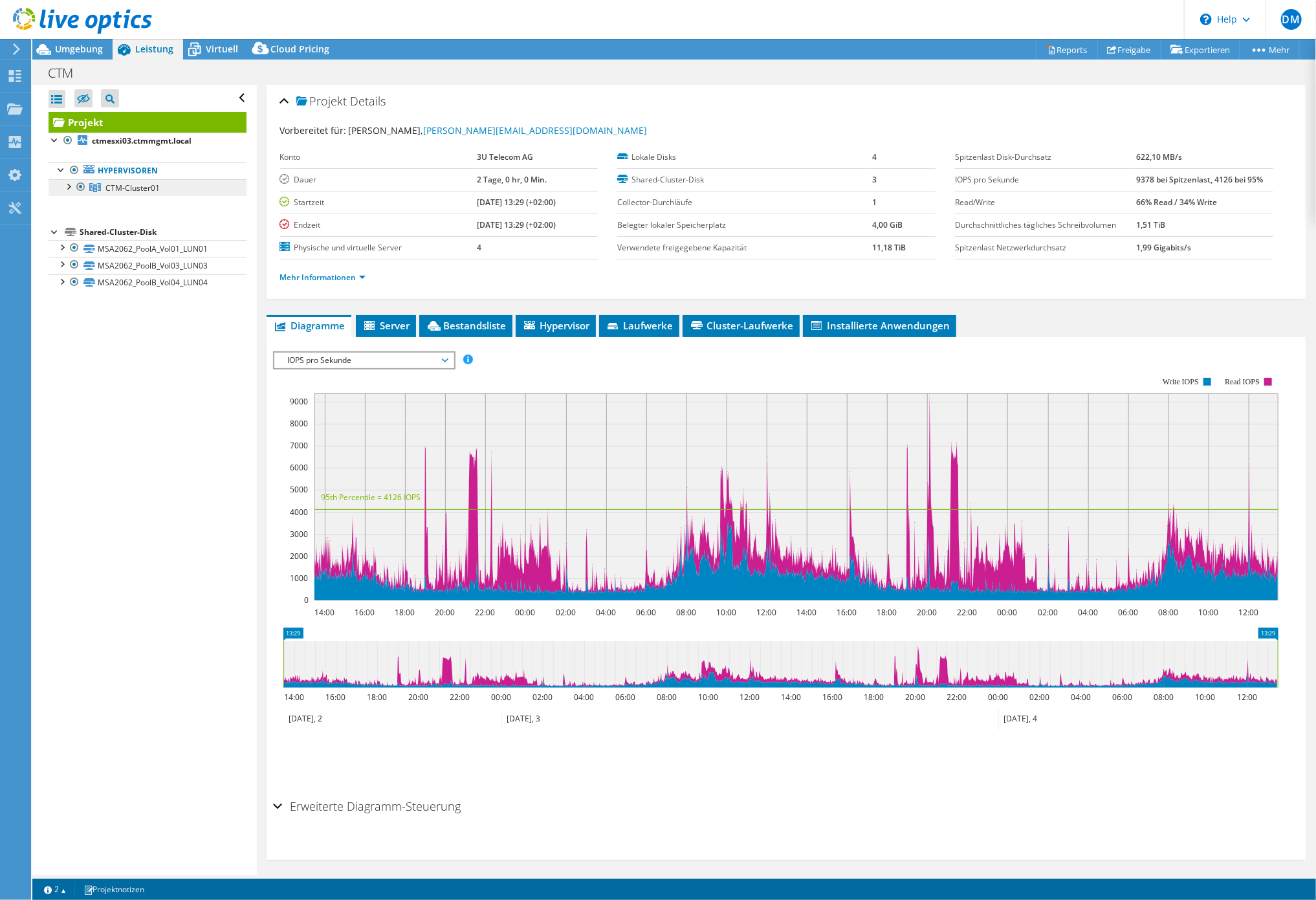
click at [126, 182] on link "CTM-Cluster01" at bounding box center [147, 188] width 198 height 17
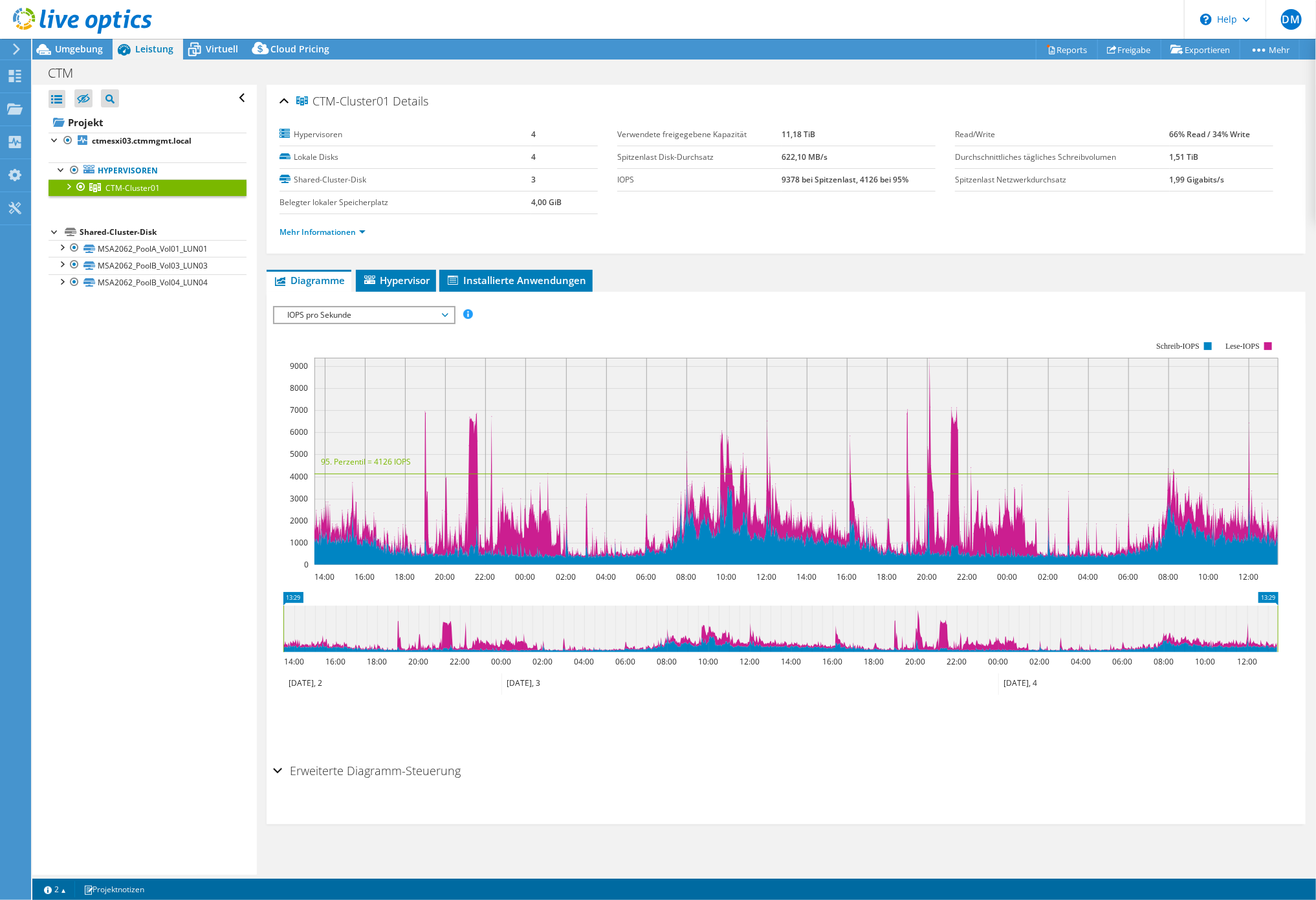
click at [759, 292] on div "IOPS pro Sekunde Disk-Durchsatz IO-Size Latenz Queue-Depth CPU-Prozentwert Arbe…" at bounding box center [786, 525] width 1026 height 466
click at [331, 315] on span "IOPS pro Sekunde" at bounding box center [363, 315] width 166 height 16
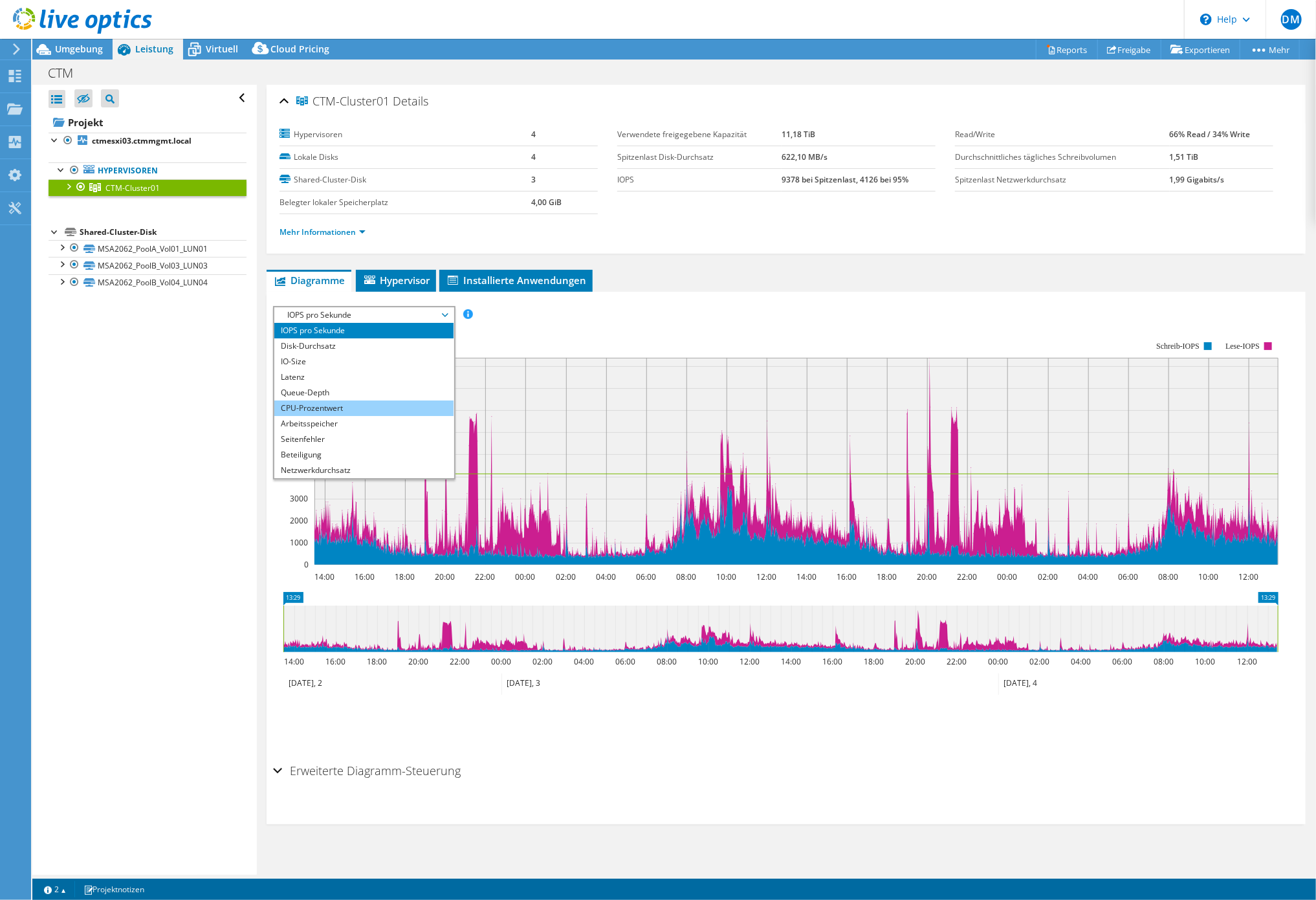
click at [308, 406] on li "CPU-Prozentwert" at bounding box center [364, 409] width 179 height 16
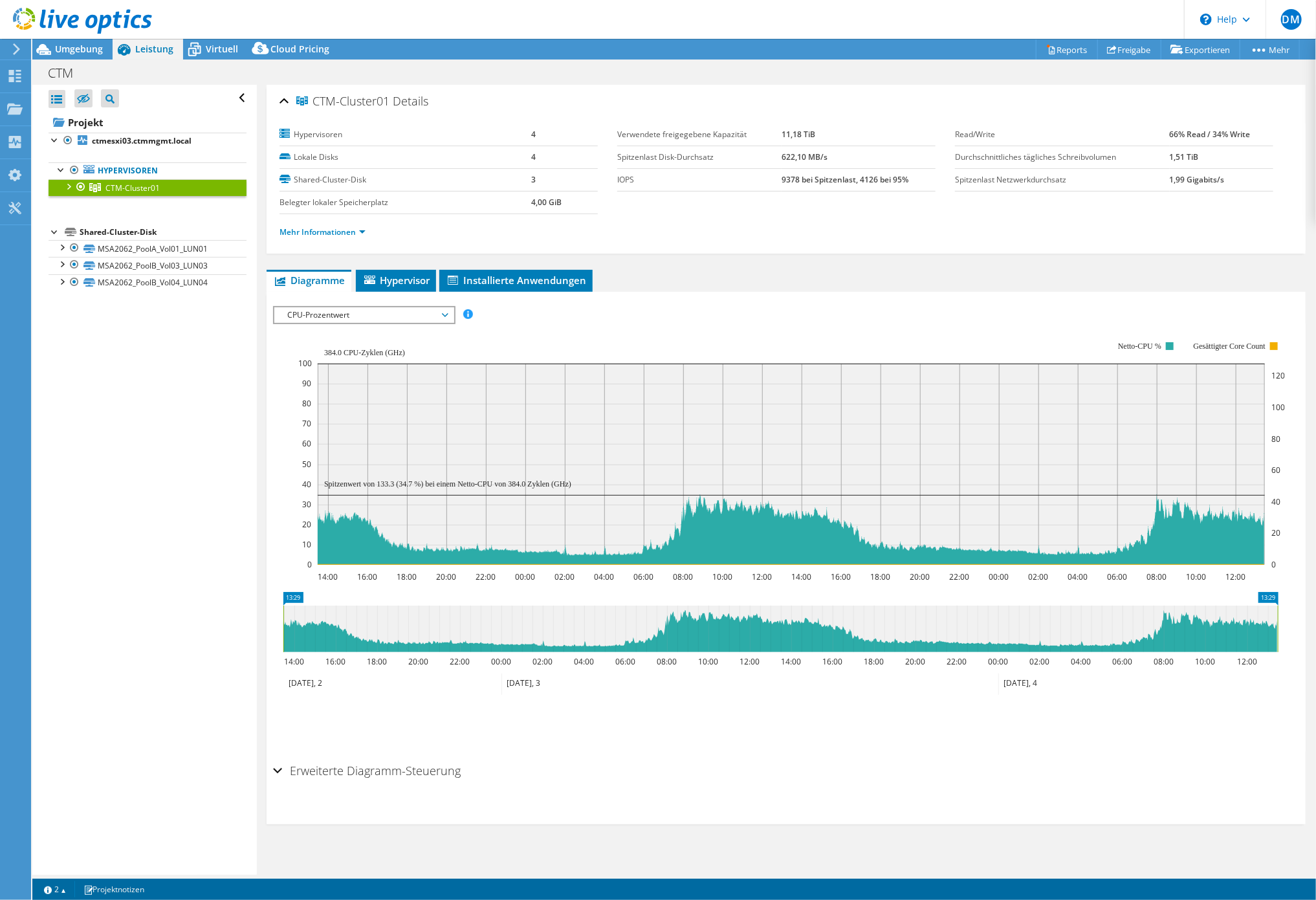
click at [837, 326] on rect at bounding box center [791, 453] width 987 height 259
click at [322, 232] on link "Mehr Informationen" at bounding box center [322, 232] width 86 height 11
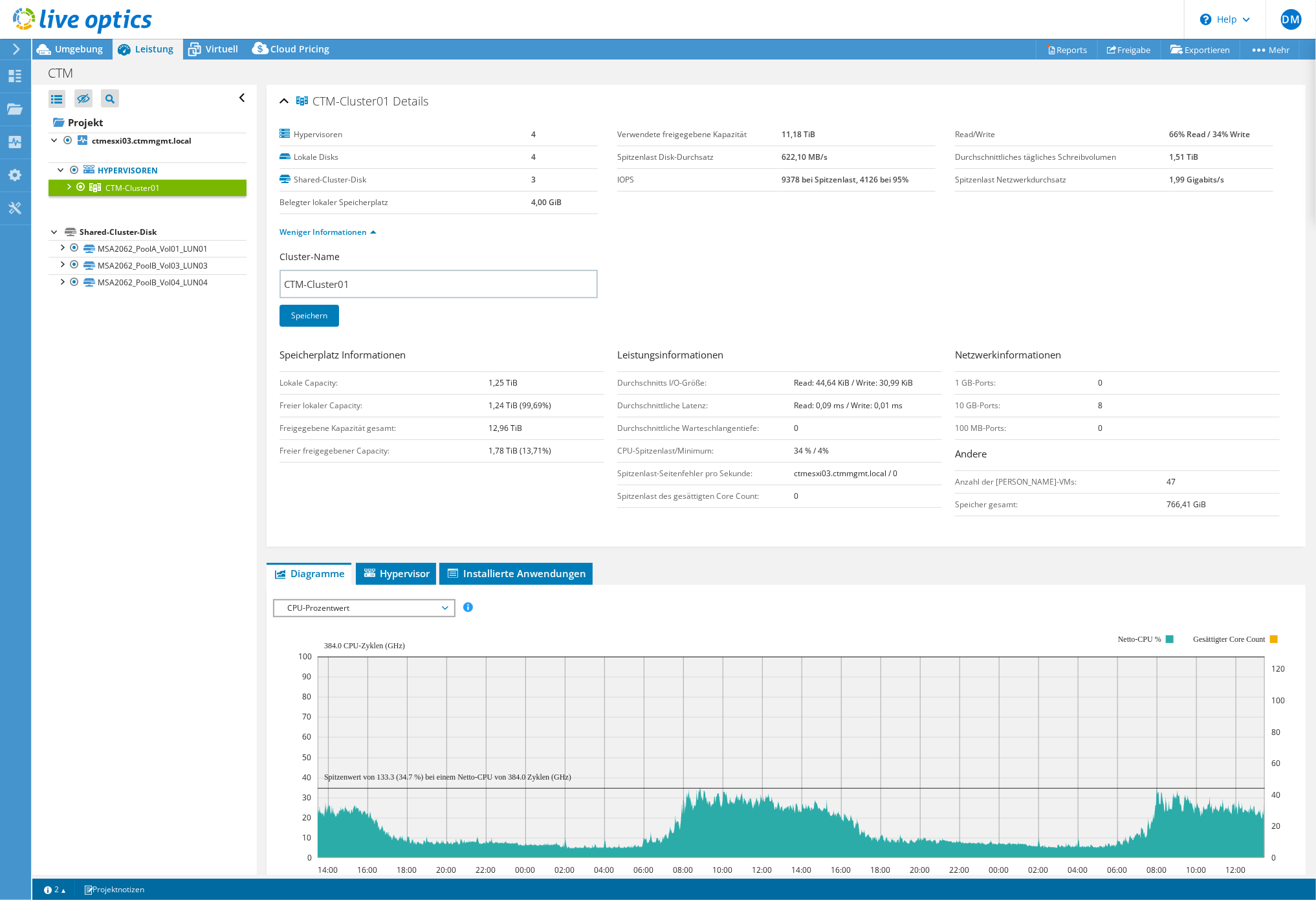
click at [791, 559] on div "CTM-Cluster01 Details Hypervisoren 4 Lokale Disks 4 Shared-Cluster-Disk 3 Beleg…" at bounding box center [786, 613] width 1058 height 1056
click at [737, 593] on div "IOPS pro Sekunde Disk-Durchsatz IO-Size Latenz Queue-Depth CPU-Prozentwert Arbe…" at bounding box center [786, 822] width 1026 height 459
click at [413, 567] on span "Hypervisor" at bounding box center [396, 574] width 67 height 13
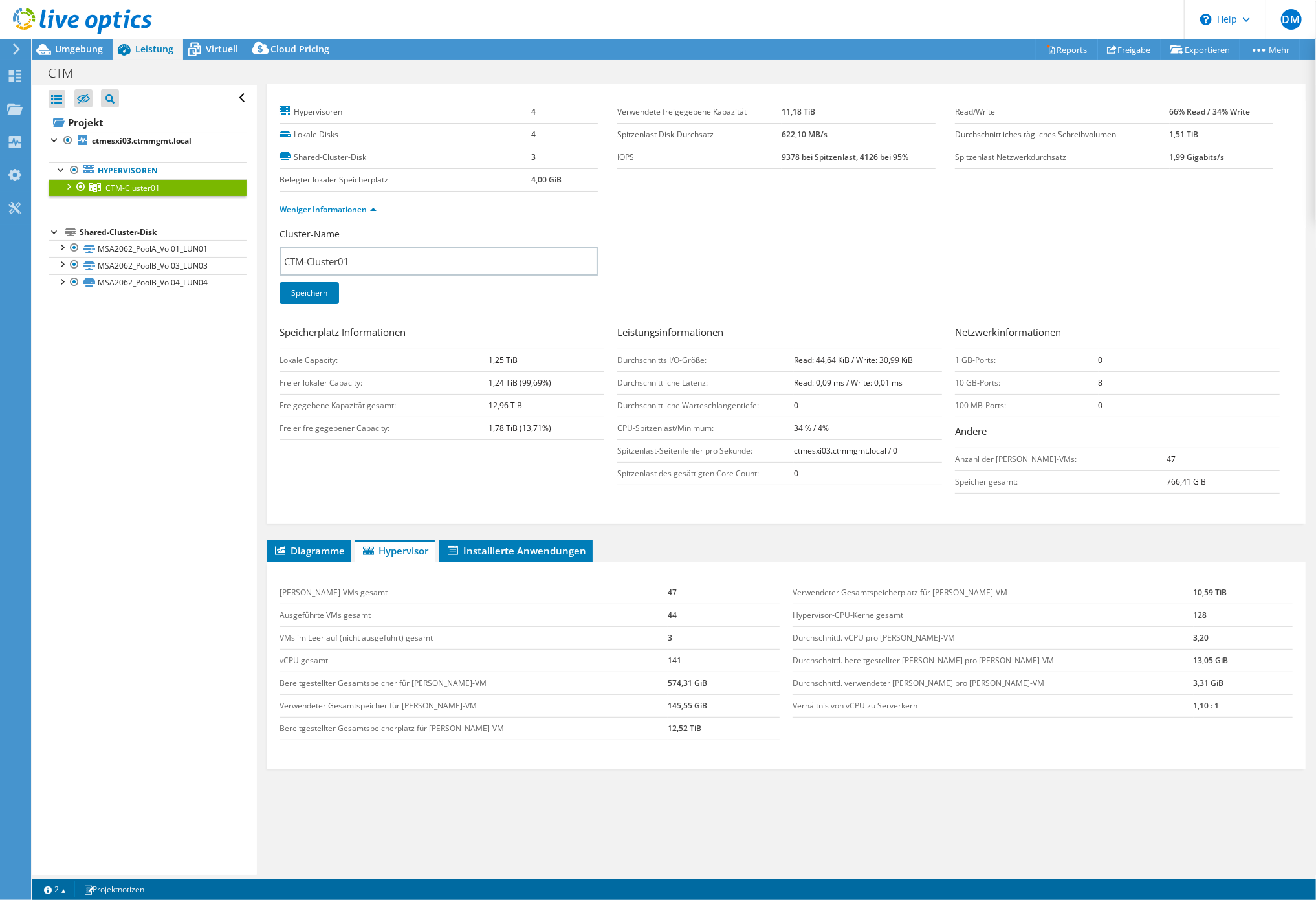
scroll to position [31, 0]
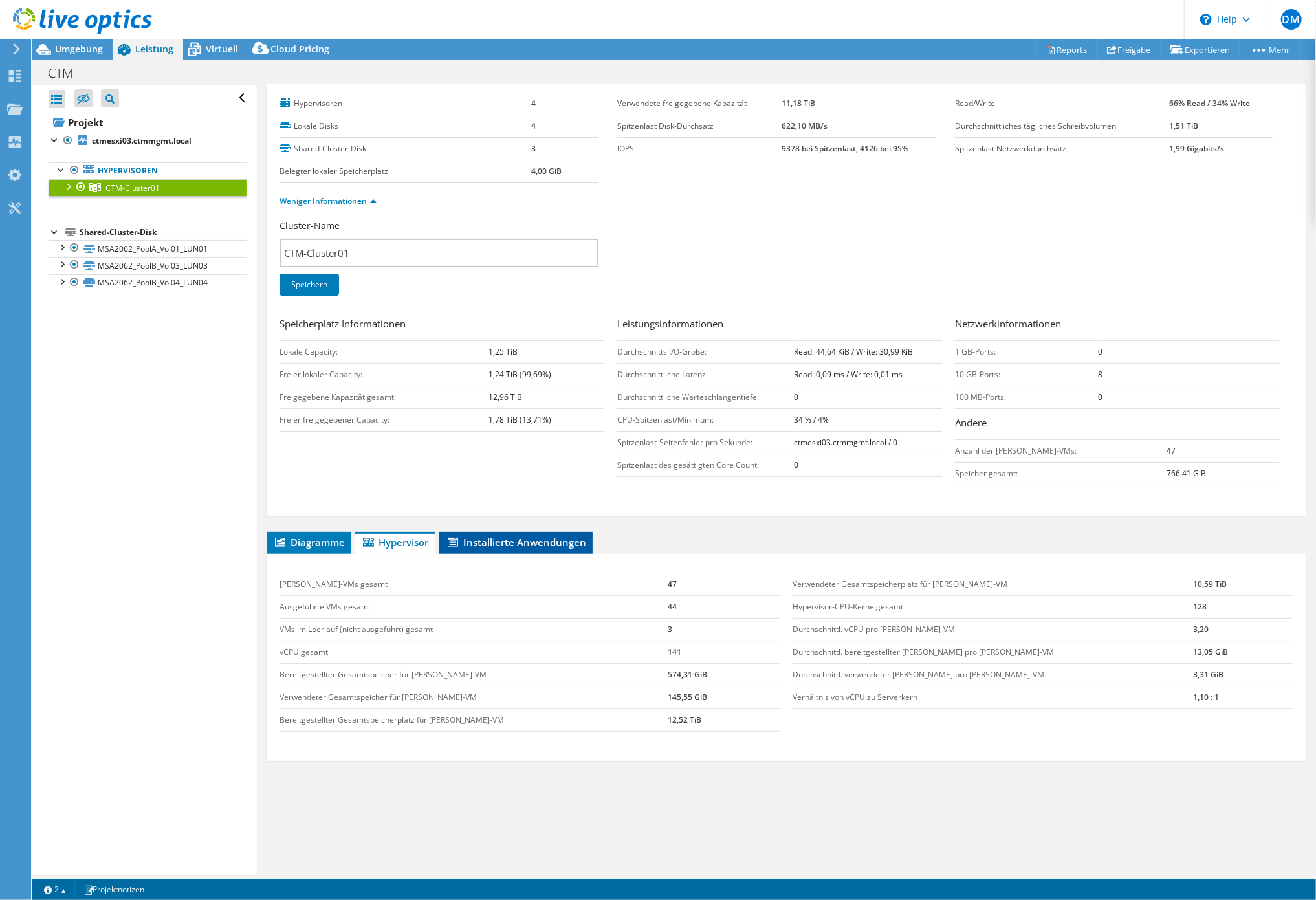
click at [558, 537] on span "Installierte Anwendungen" at bounding box center [516, 542] width 141 height 13
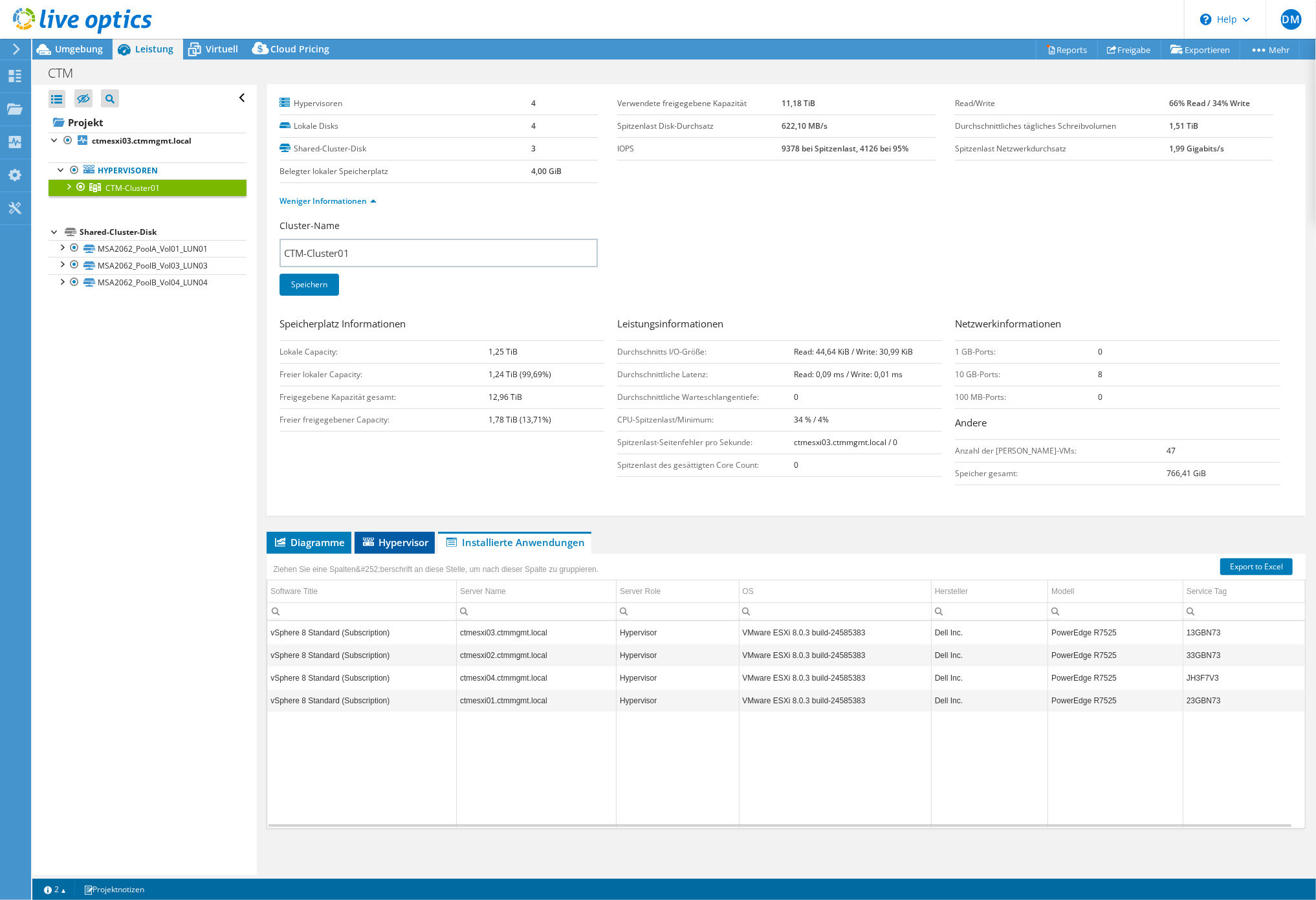
click at [397, 538] on span "Hypervisor" at bounding box center [394, 542] width 67 height 13
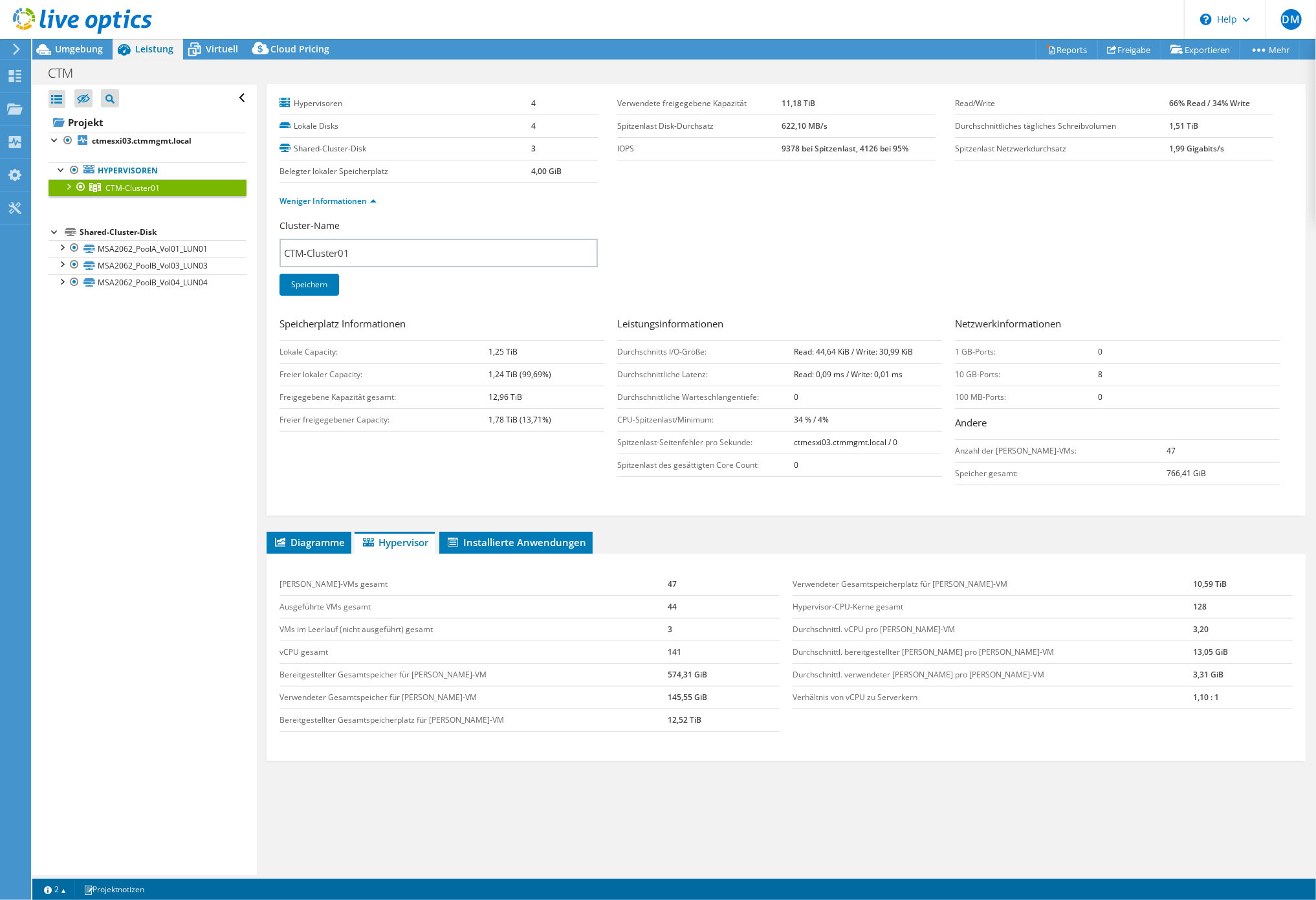
click at [623, 786] on div "Diagramme Server Bestandsliste Hypervisor Laufwerke Cluster-Laufwerke 0 0" at bounding box center [786, 693] width 1039 height 324
click at [634, 819] on div "Diagramme Server Bestandsliste Hypervisor Laufwerke Cluster-Laufwerke 0 0" at bounding box center [786, 693] width 1039 height 324
click at [768, 795] on div "Diagramme Server Bestandsliste Hypervisor Laufwerke Cluster-Laufwerke 0 0" at bounding box center [786, 693] width 1039 height 324
click at [773, 829] on div "Diagramme Server Bestandsliste Hypervisor Laufwerke Cluster-Laufwerke 0 0" at bounding box center [786, 693] width 1039 height 324
click at [793, 796] on div "Diagramme Server Bestandsliste Hypervisor Laufwerke Cluster-Laufwerke 0 0" at bounding box center [786, 693] width 1039 height 324
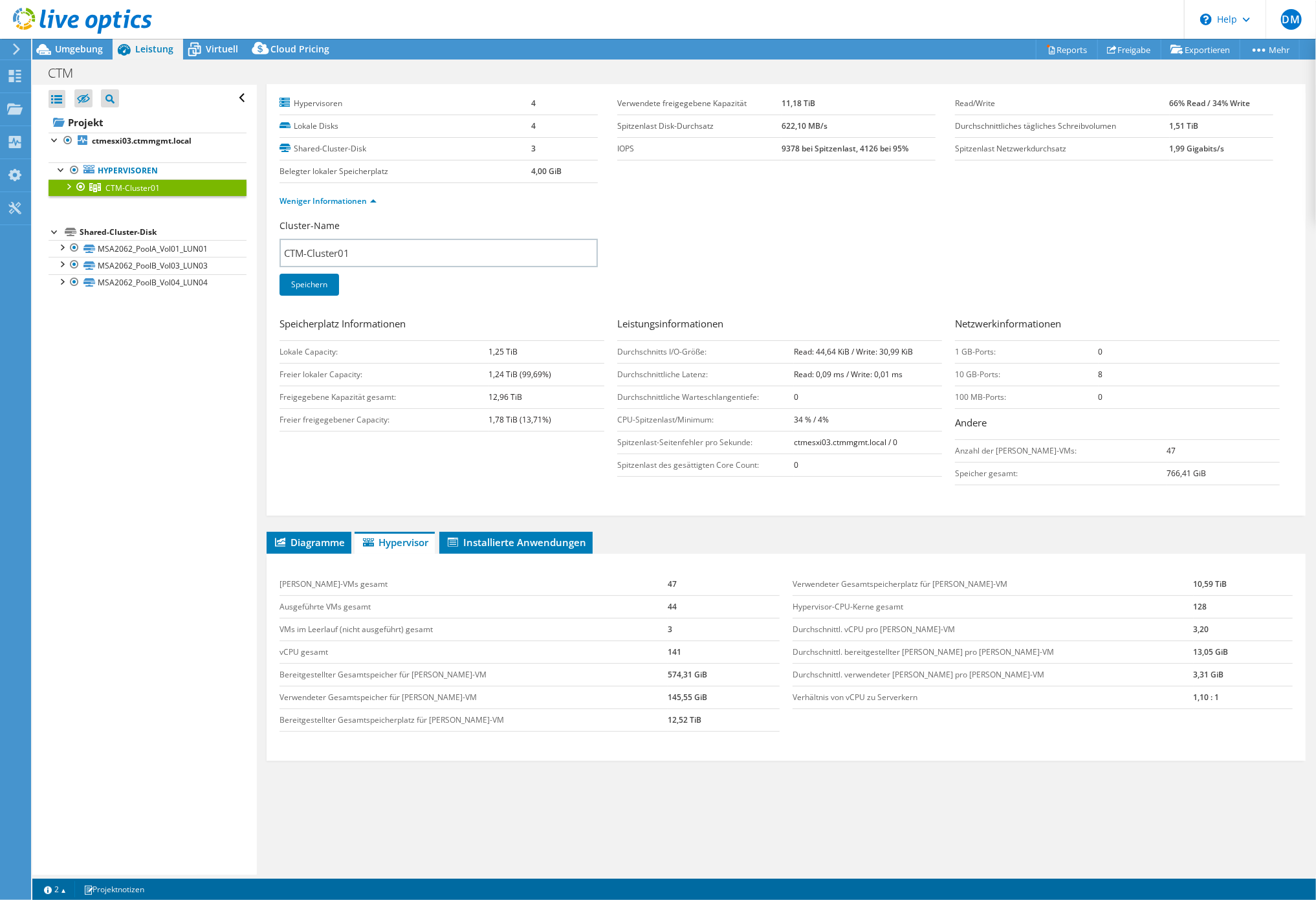
click at [732, 208] on div "Weniger Informationen" at bounding box center [786, 201] width 1013 height 36
click at [818, 201] on ul "Weniger Informationen" at bounding box center [786, 199] width 1013 height 18
click at [233, 44] on span "Virtuell" at bounding box center [222, 48] width 32 height 12
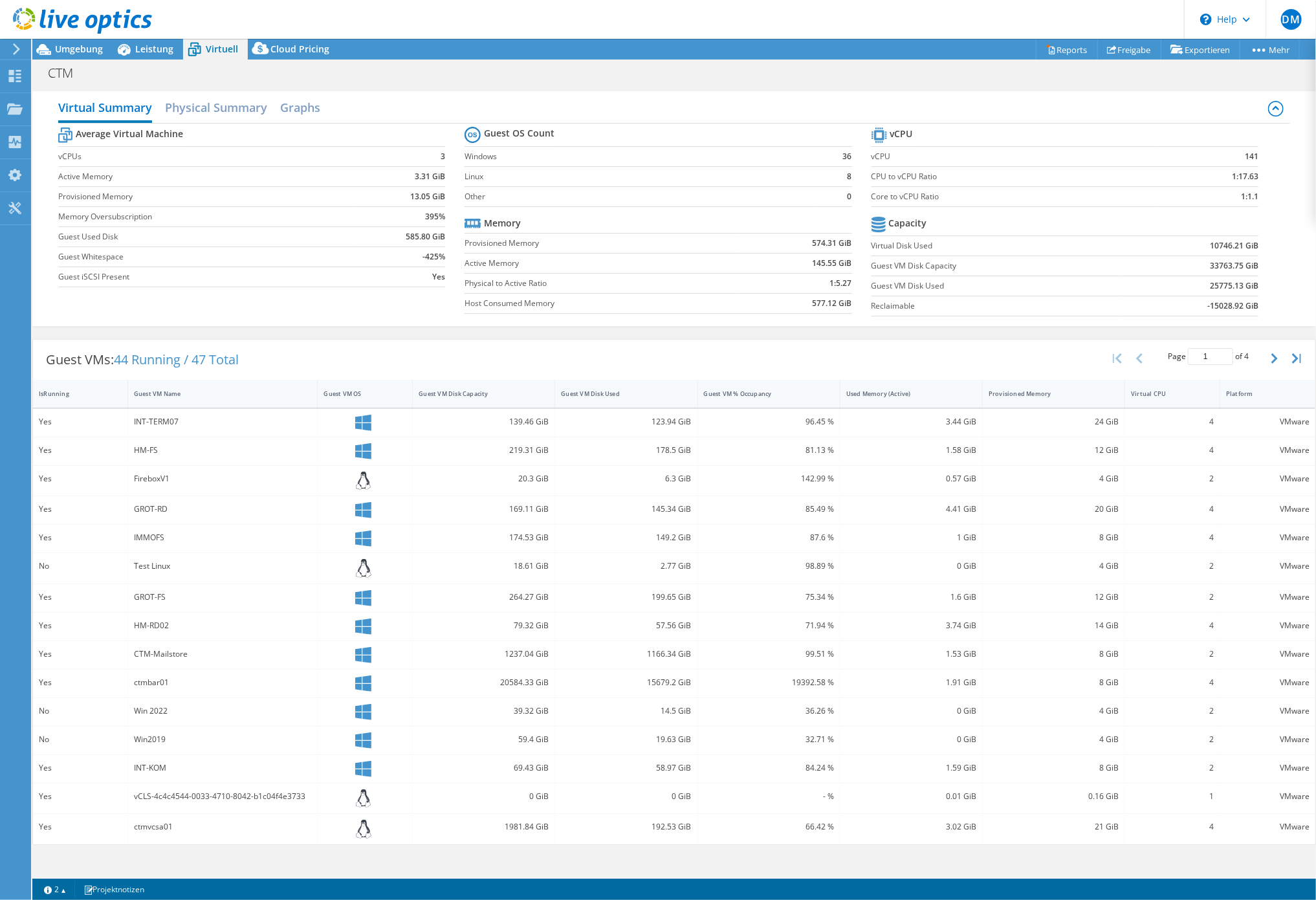
click at [726, 309] on td "Host Consumed Memory" at bounding box center [602, 303] width 275 height 20
click at [717, 316] on section "Guest OS Count Windows 36 Linux 8 Other 0 Memory Provisioned Memory 574.31 GiB …" at bounding box center [668, 222] width 407 height 197
click at [773, 321] on div "Average Virtual Machine vCPUs 3 Active Memory 3.31 GiB Provisioned Memory 13.05…" at bounding box center [674, 223] width 1232 height 199
click at [819, 80] on div "CTM Drucken" at bounding box center [673, 73] width 1283 height 24
click at [191, 107] on h2 "Physical Summary" at bounding box center [216, 109] width 102 height 29
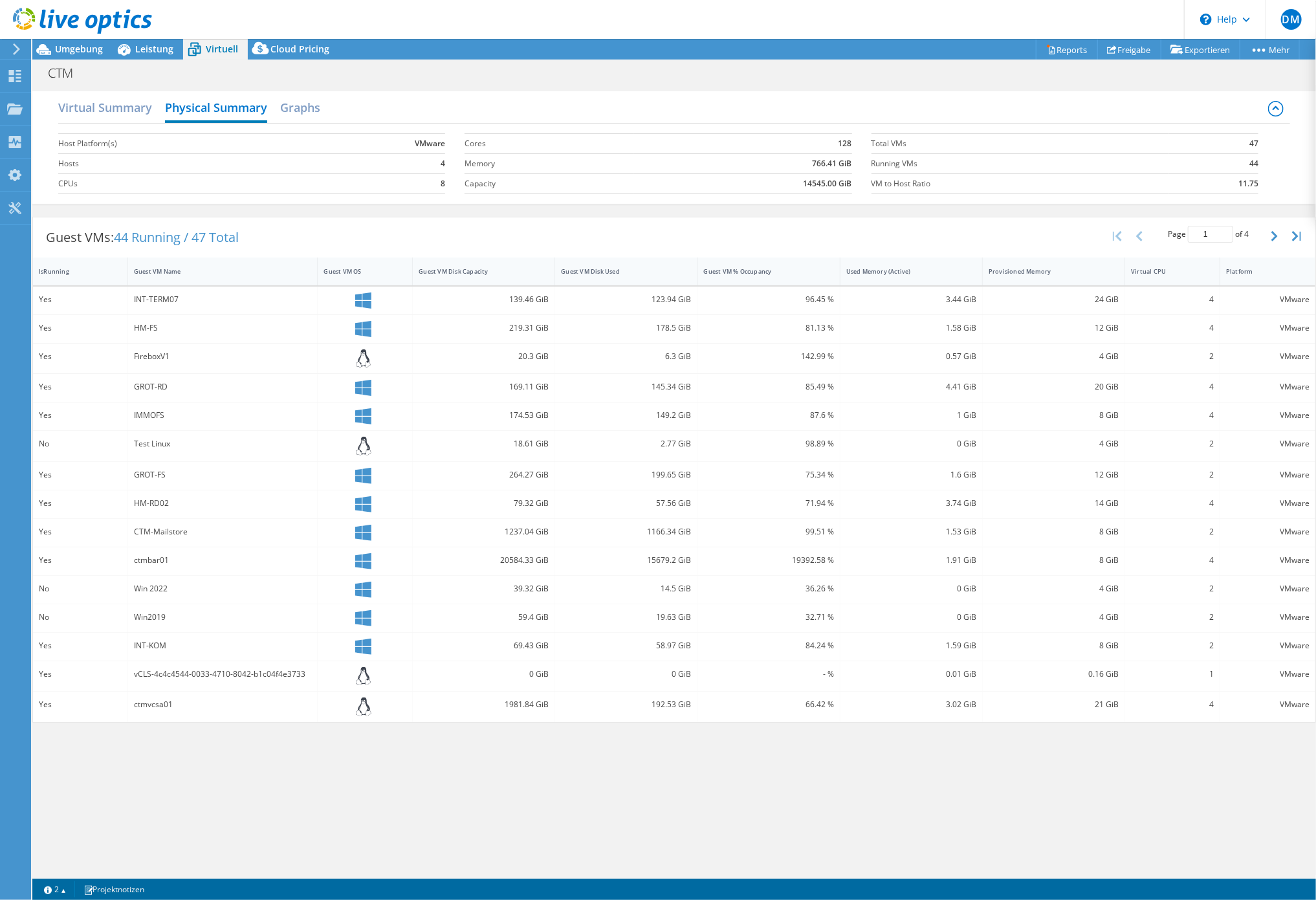
click at [179, 296] on div "INT-TERM07" at bounding box center [223, 300] width 178 height 14
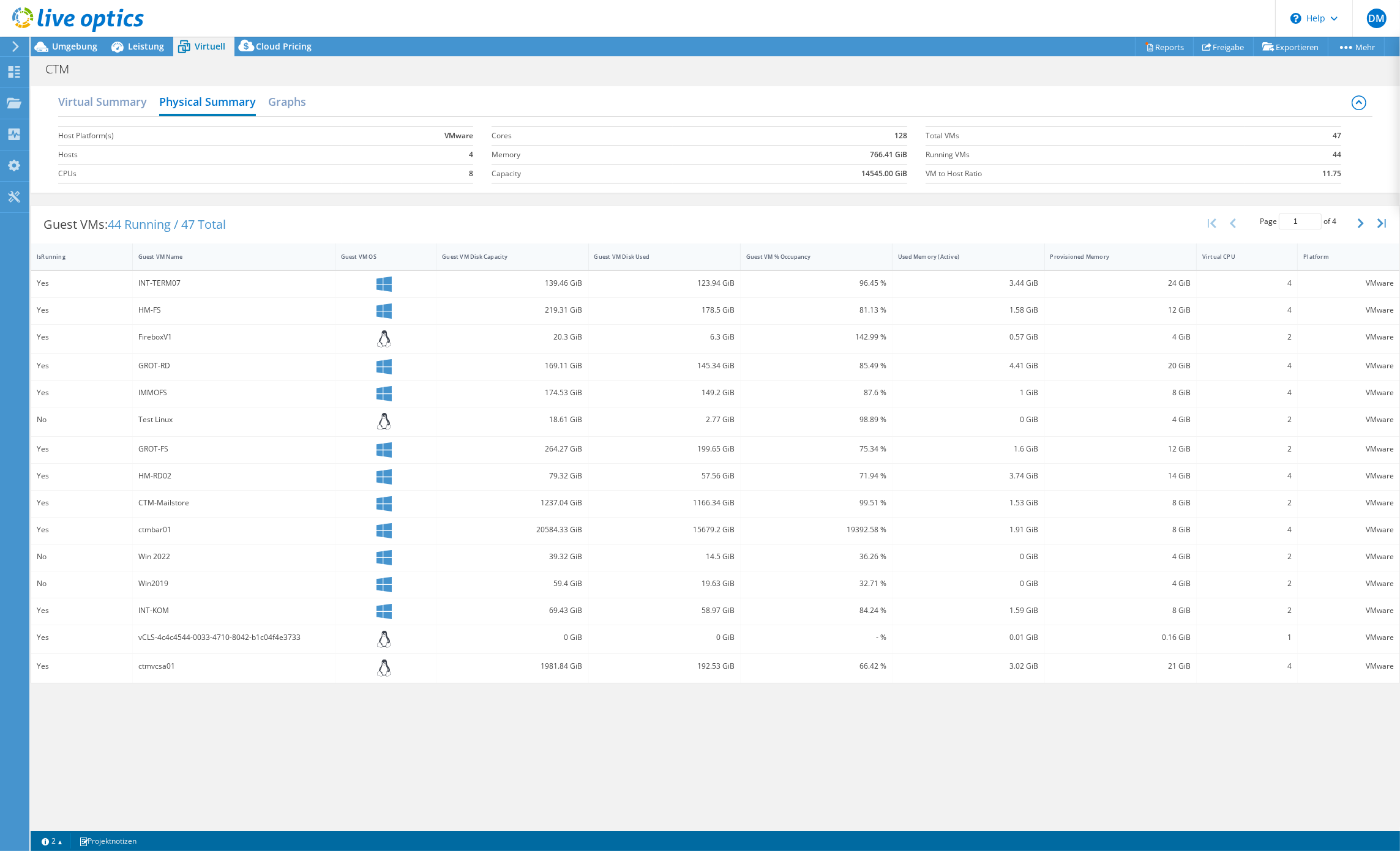
click at [528, 733] on div "Virtual Summary Physical Summary Graphs Host Platform(s) VMware Hosts 4 CPUs 8 …" at bounding box center [715, 454] width 1370 height 747
drag, startPoint x: 573, startPoint y: 82, endPoint x: 505, endPoint y: 82, distance: 68.0
click at [573, 83] on div "Virtual Summary Physical Summary Graphs Host Platform(s) VMware Hosts 4 CPUs 8 …" at bounding box center [715, 140] width 1370 height 119
click at [288, 103] on h2 "Graphs" at bounding box center [286, 103] width 38 height 27
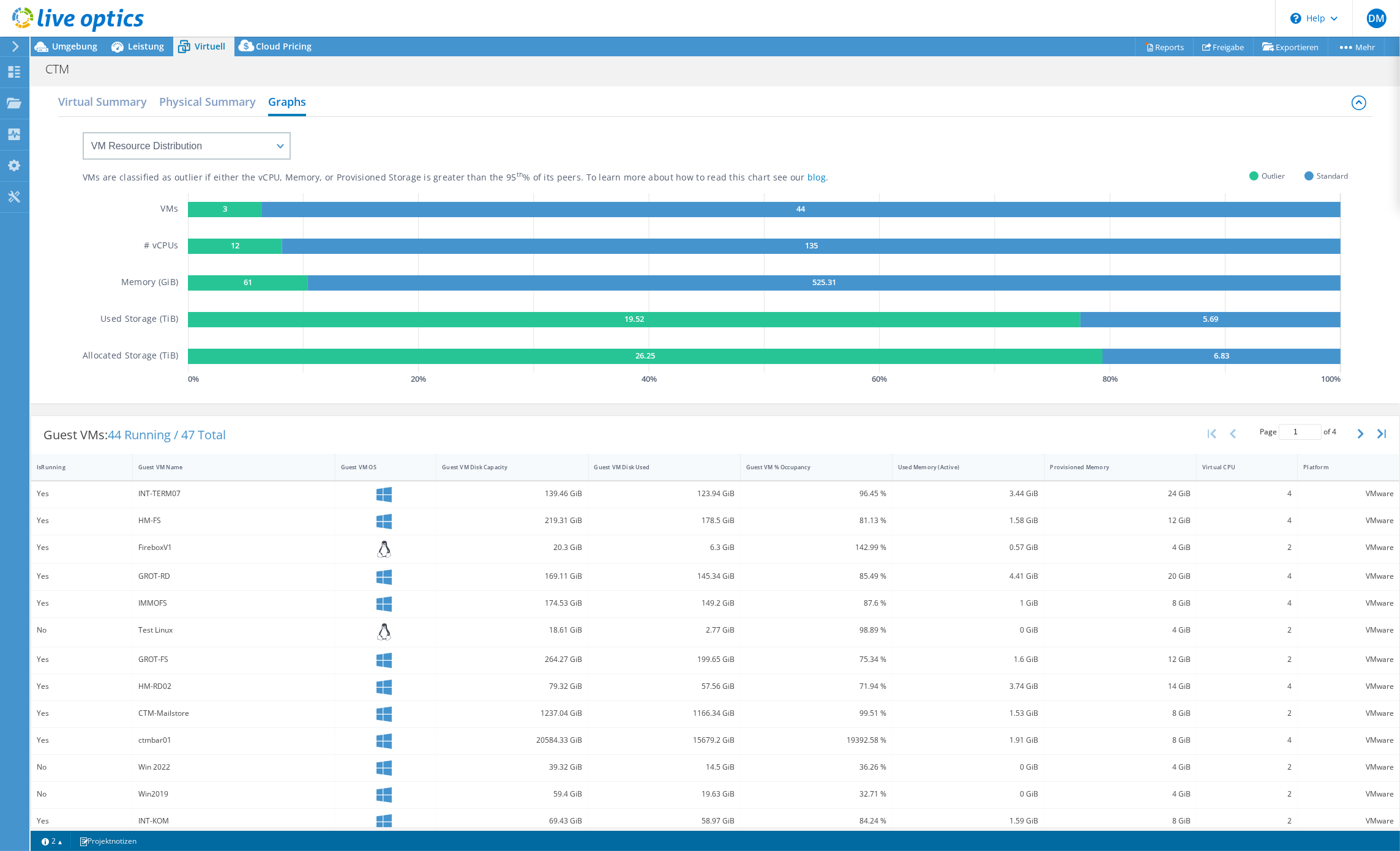
click at [674, 139] on div "VMs are classified as outlier if either the vCPU, Memory, or Provisioned Storag…" at bounding box center [716, 252] width 1266 height 271
click at [532, 138] on div "VMs are classified as outlier if either the vCPU, Memory, or Provisioned Storag…" at bounding box center [716, 252] width 1266 height 271
click at [83, 132] on select "VM Resource Distribution Provisioning Contrast Over Provisioning" at bounding box center [187, 146] width 208 height 28
select select "Over Provisioning"
click option "Over Provisioning" at bounding box center [0, 0] width 0 height 0
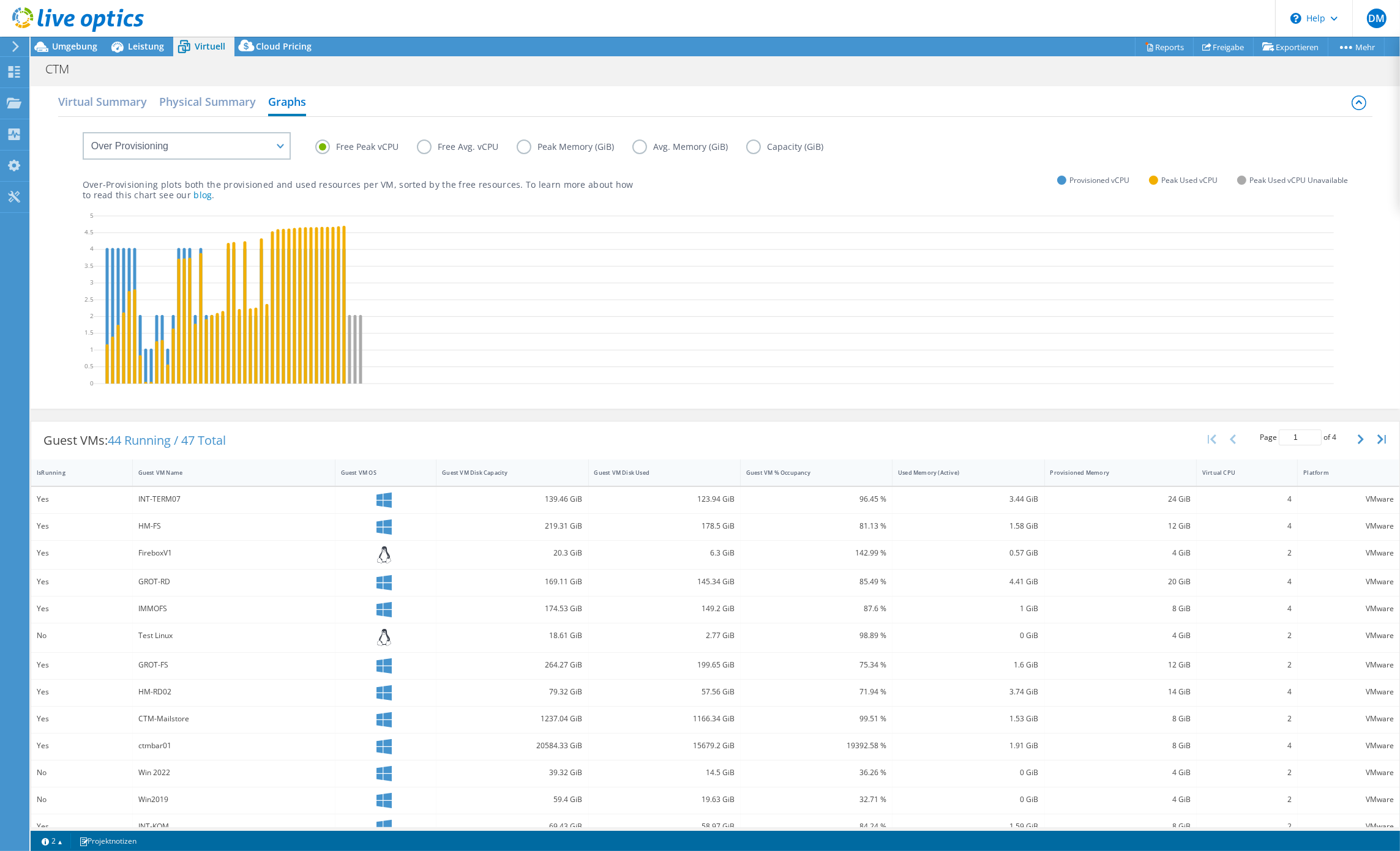
click at [516, 229] on icon at bounding box center [713, 301] width 1240 height 184
click at [424, 147] on label "Free Avg. vCPU" at bounding box center [466, 147] width 100 height 15
click at [0, 0] on input "Free Avg. vCPU" at bounding box center [0, 0] width 0 height 0
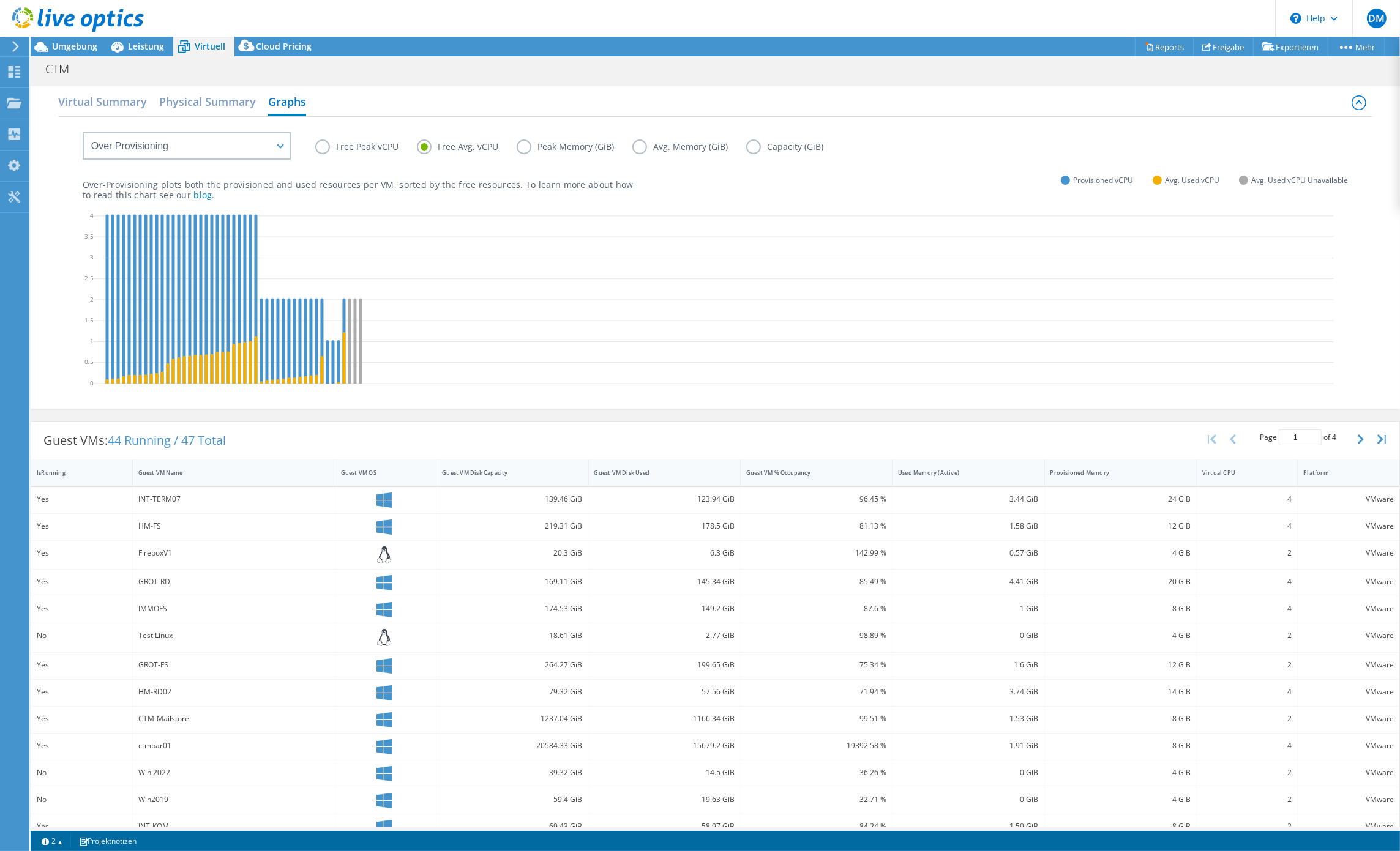
click at [519, 145] on label "Peak Memory (GiB)" at bounding box center [574, 147] width 116 height 15
click at [0, 0] on input "Peak Memory (GiB)" at bounding box center [0, 0] width 0 height 0
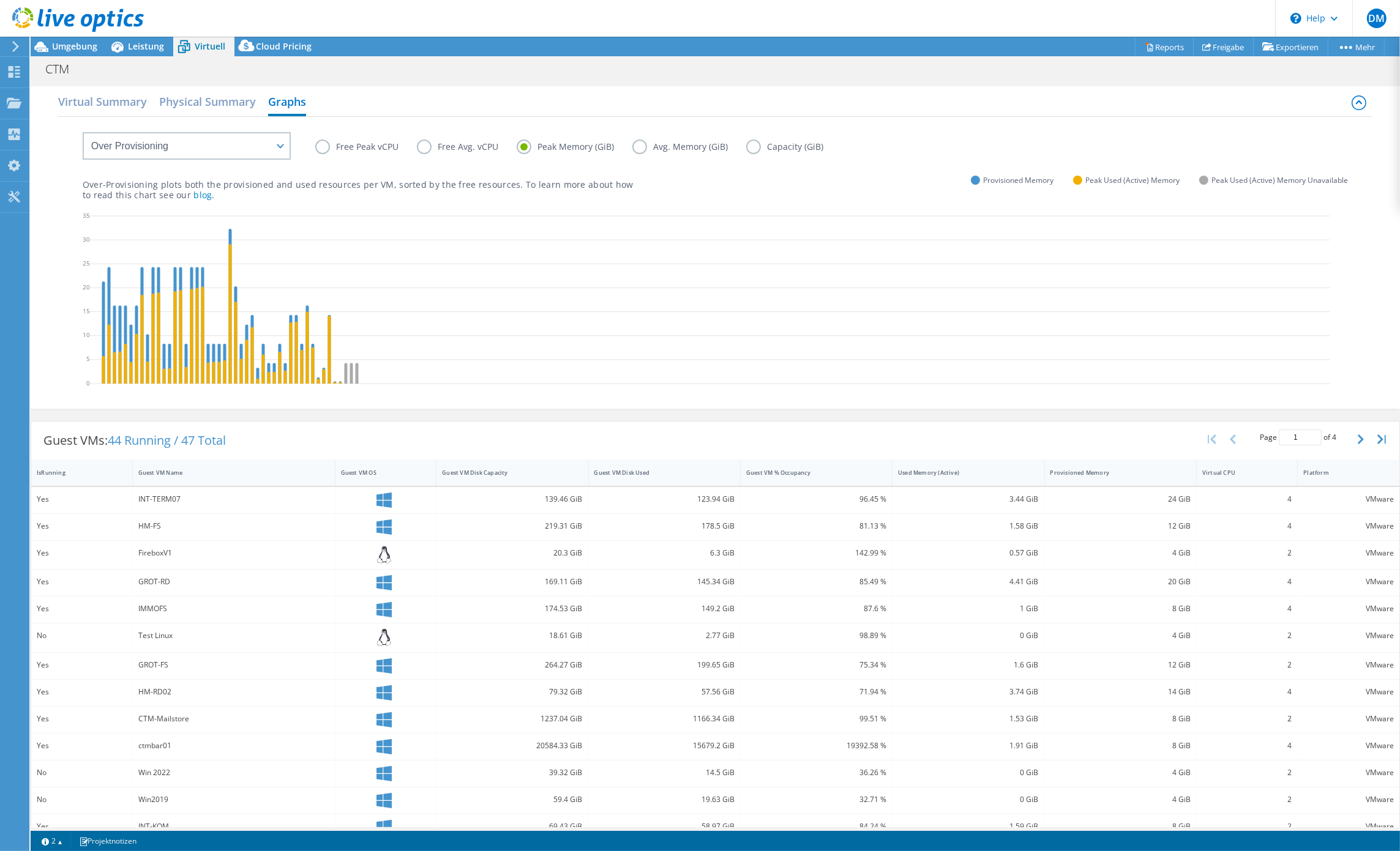
drag, startPoint x: 735, startPoint y: 289, endPoint x: 728, endPoint y: 293, distance: 8.1
click at [732, 294] on icon at bounding box center [710, 301] width 1240 height 184
click at [642, 148] on label "Avg. Memory (GiB)" at bounding box center [689, 147] width 114 height 15
click at [0, 0] on input "Avg. Memory (GiB)" at bounding box center [0, 0] width 0 height 0
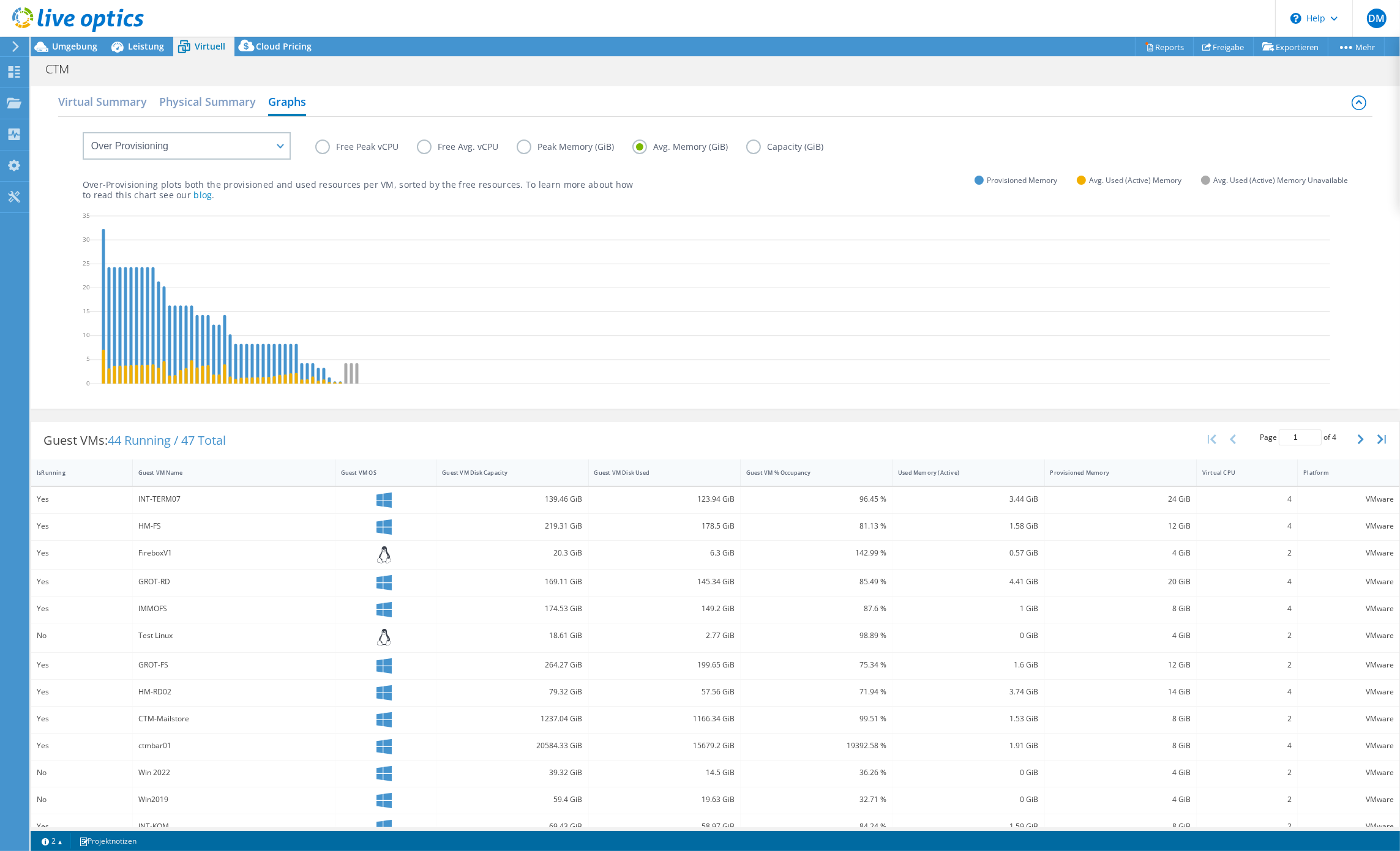
click at [739, 294] on icon at bounding box center [710, 301] width 1240 height 184
click at [319, 148] on label "Free Peak vCPU" at bounding box center [366, 147] width 101 height 15
click at [0, 0] on input "Free Peak vCPU" at bounding box center [0, 0] width 0 height 0
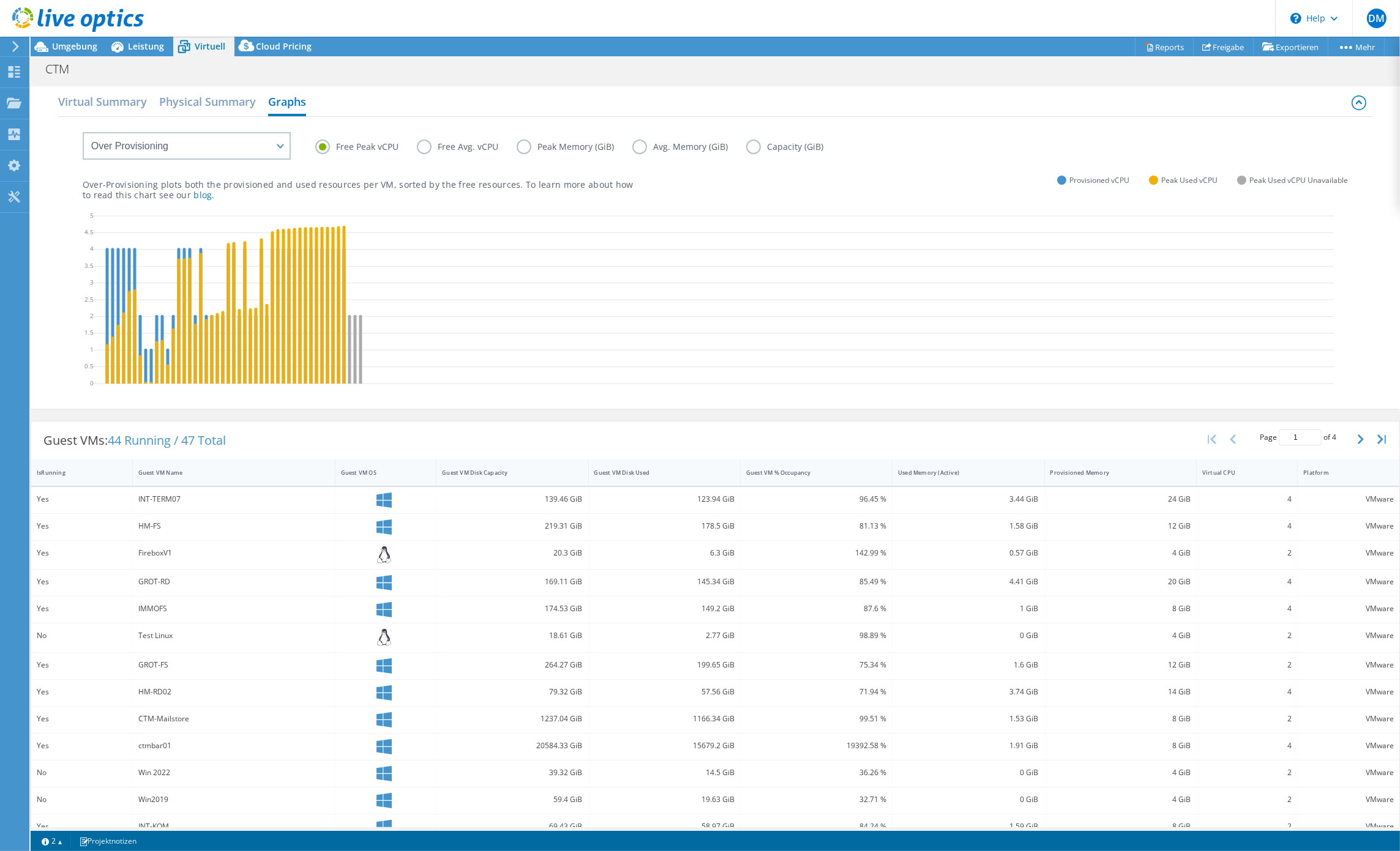
click at [555, 98] on div "Virtual Summary Physical Summary Graphs" at bounding box center [716, 103] width 1315 height 28
click at [218, 16] on header "DM Endbenutzer Dirk Morick morick@3u.net 3U Telecom AG My Profile Log Out \n He…" at bounding box center [700, 18] width 1400 height 36
